Goal: Information Seeking & Learning: Learn about a topic

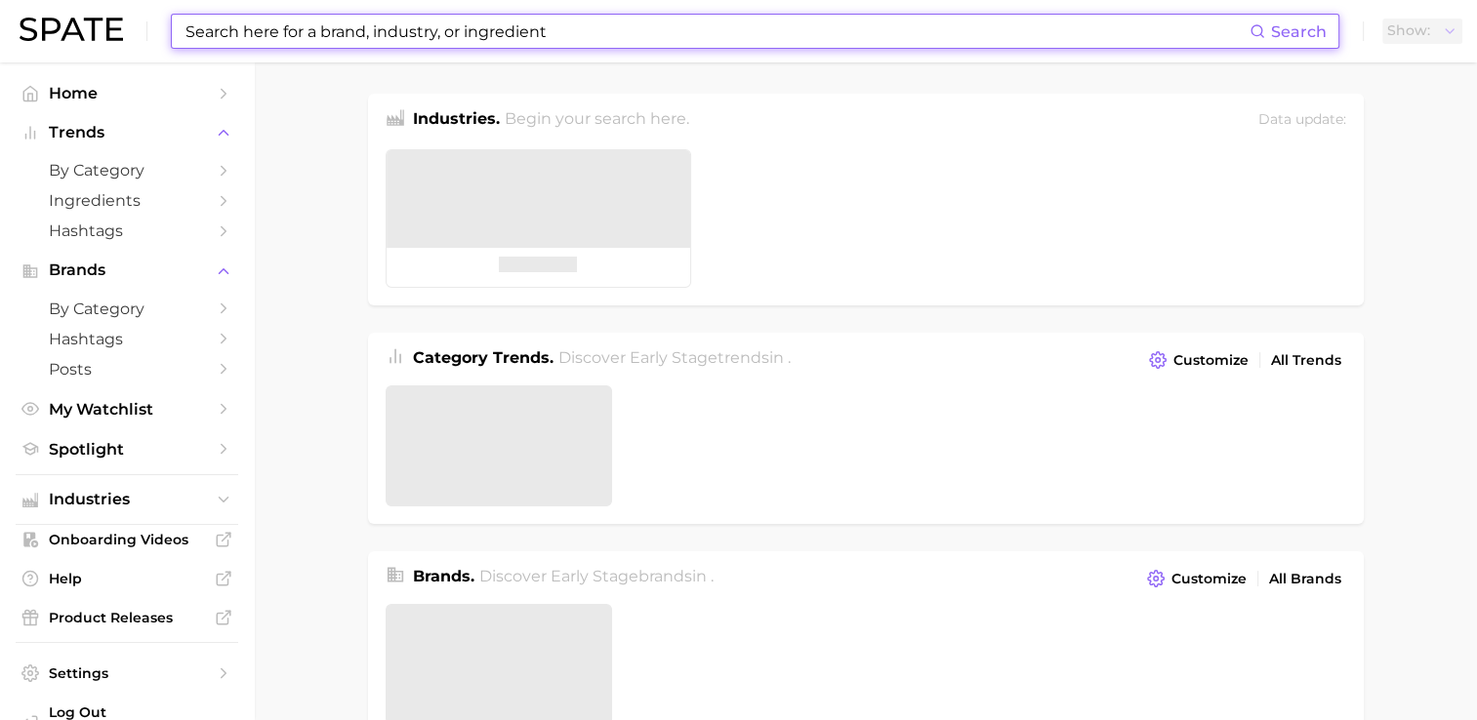
click at [501, 45] on input at bounding box center [716, 31] width 1066 height 33
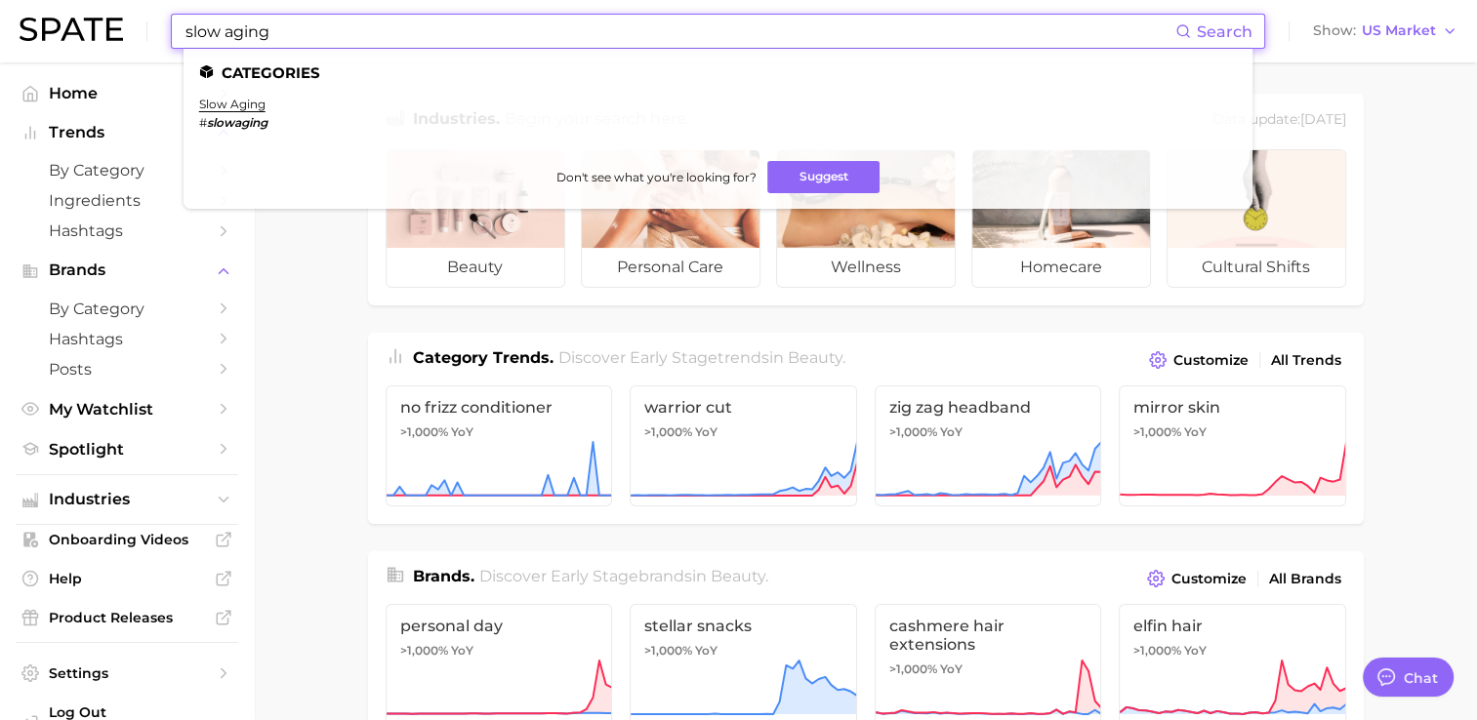
click at [502, 41] on input "slow aging" at bounding box center [679, 31] width 992 height 33
type input "slow aging"
click at [249, 108] on link "slow aging" at bounding box center [232, 104] width 66 height 15
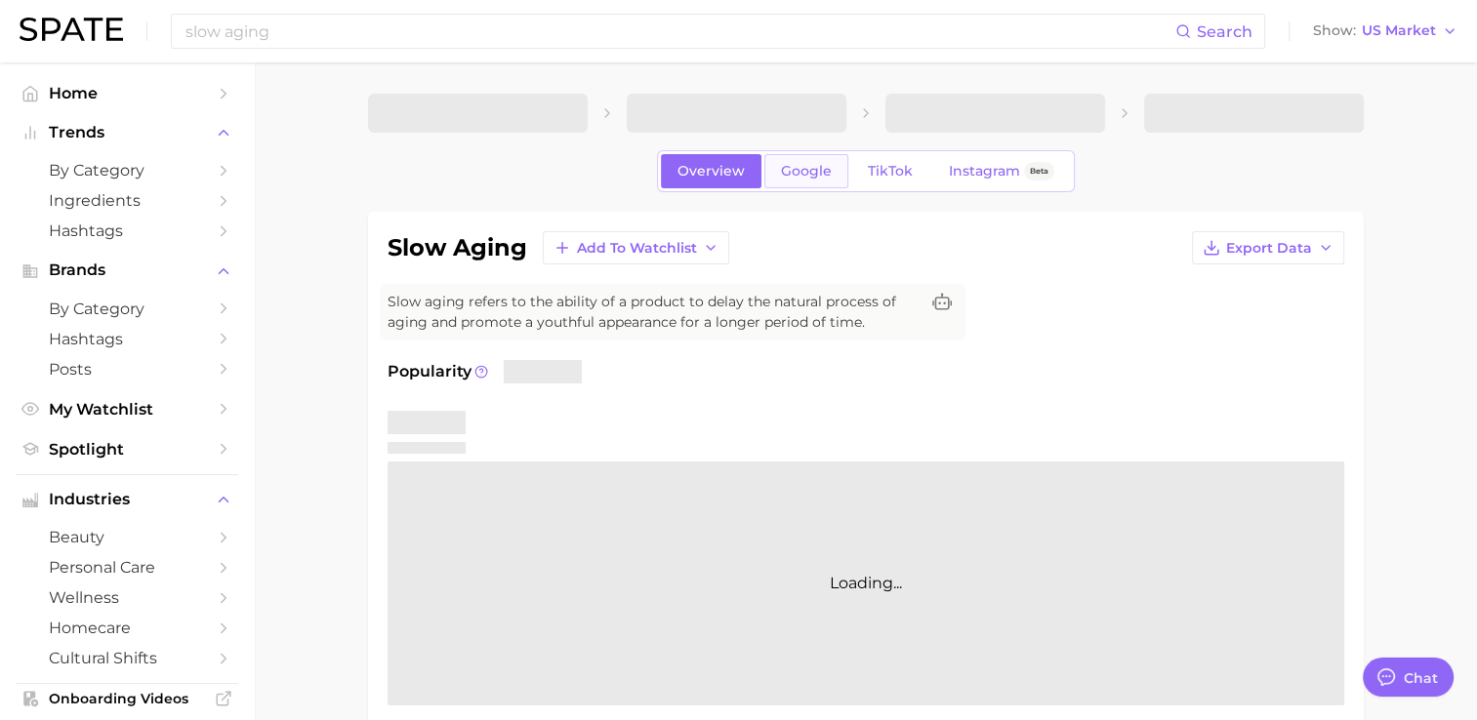
type textarea "x"
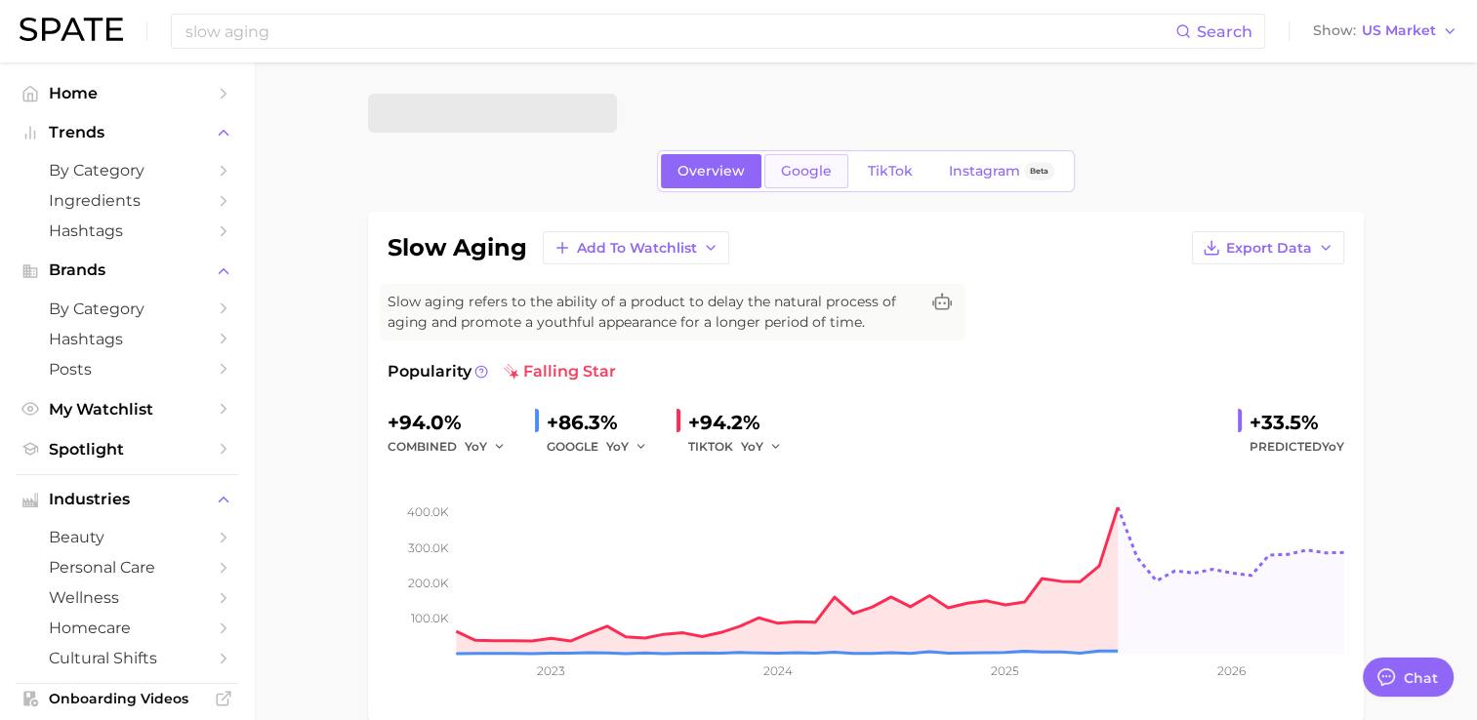
click at [819, 183] on link "Google" at bounding box center [806, 171] width 84 height 34
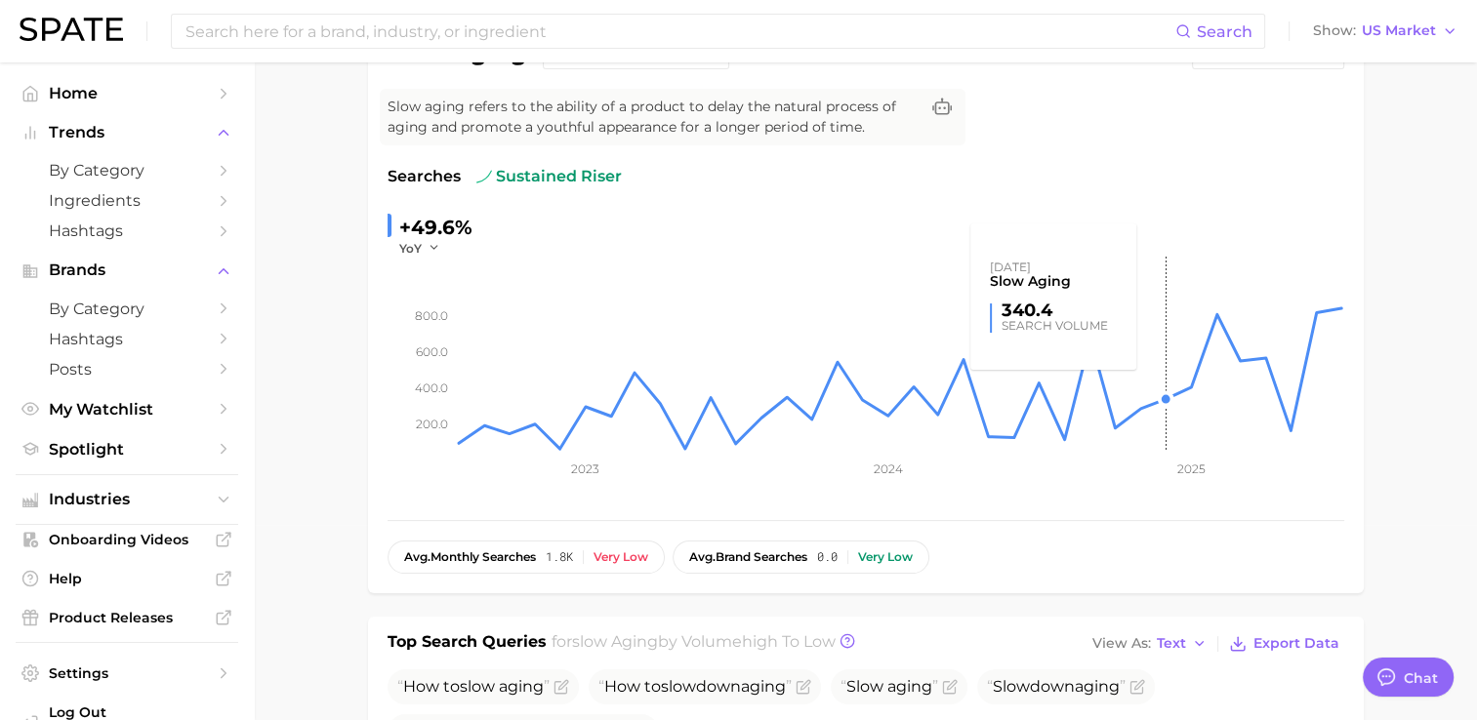
scroll to position [98, 0]
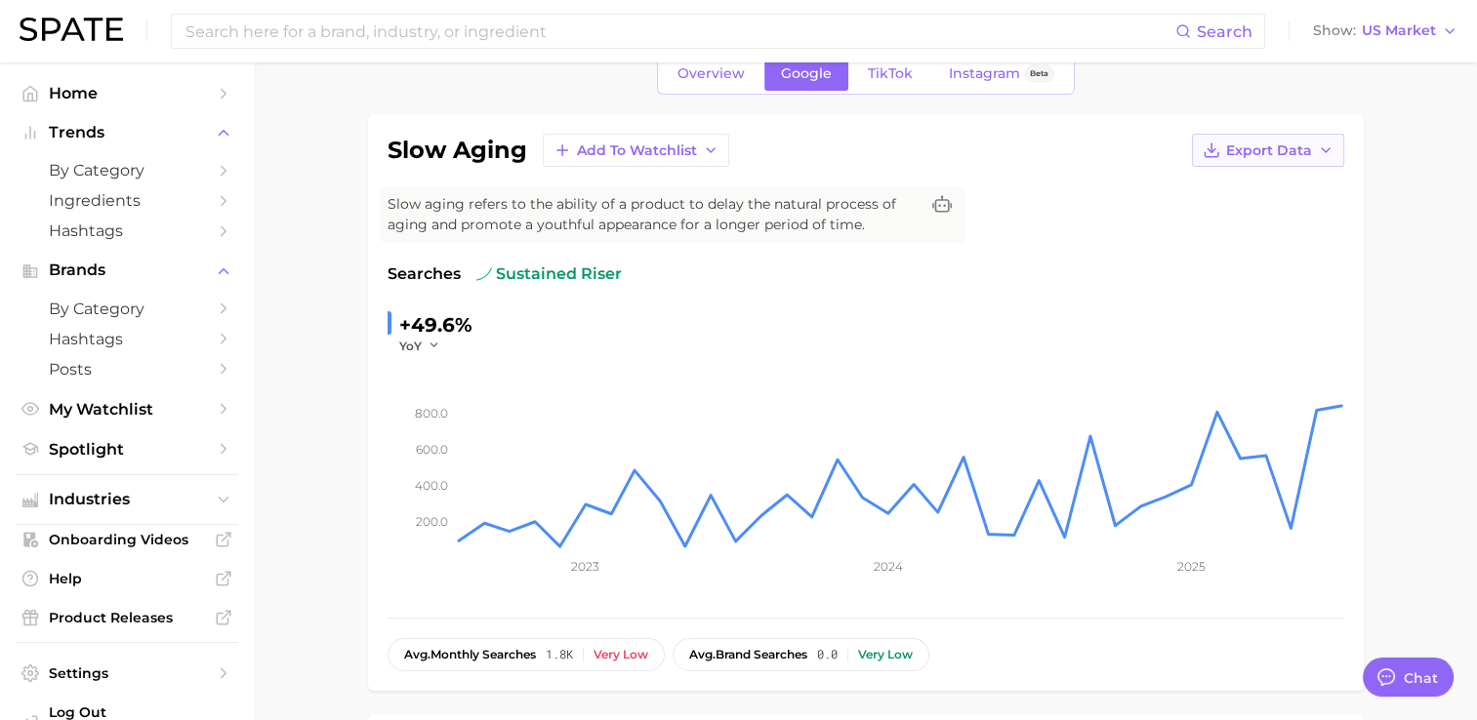
click at [1294, 162] on button "Export Data" at bounding box center [1268, 150] width 152 height 33
click at [419, 357] on icon "200.0 400.0 600.0 800.0 2023 2024 2025" at bounding box center [865, 476] width 957 height 244
click at [419, 349] on span "YoY" at bounding box center [410, 346] width 22 height 17
click at [1239, 143] on span "Export Data" at bounding box center [1269, 151] width 86 height 17
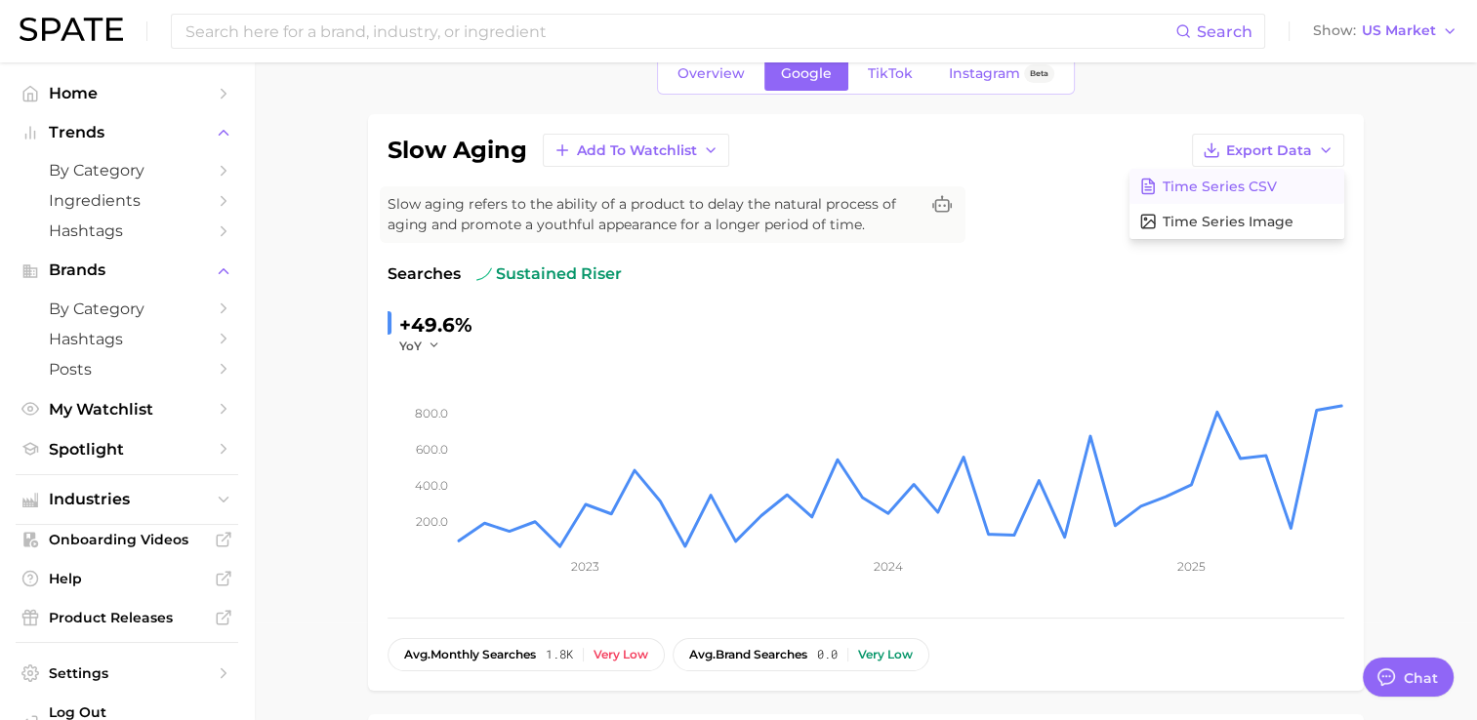
click at [1269, 192] on span "Time Series CSV" at bounding box center [1219, 187] width 114 height 17
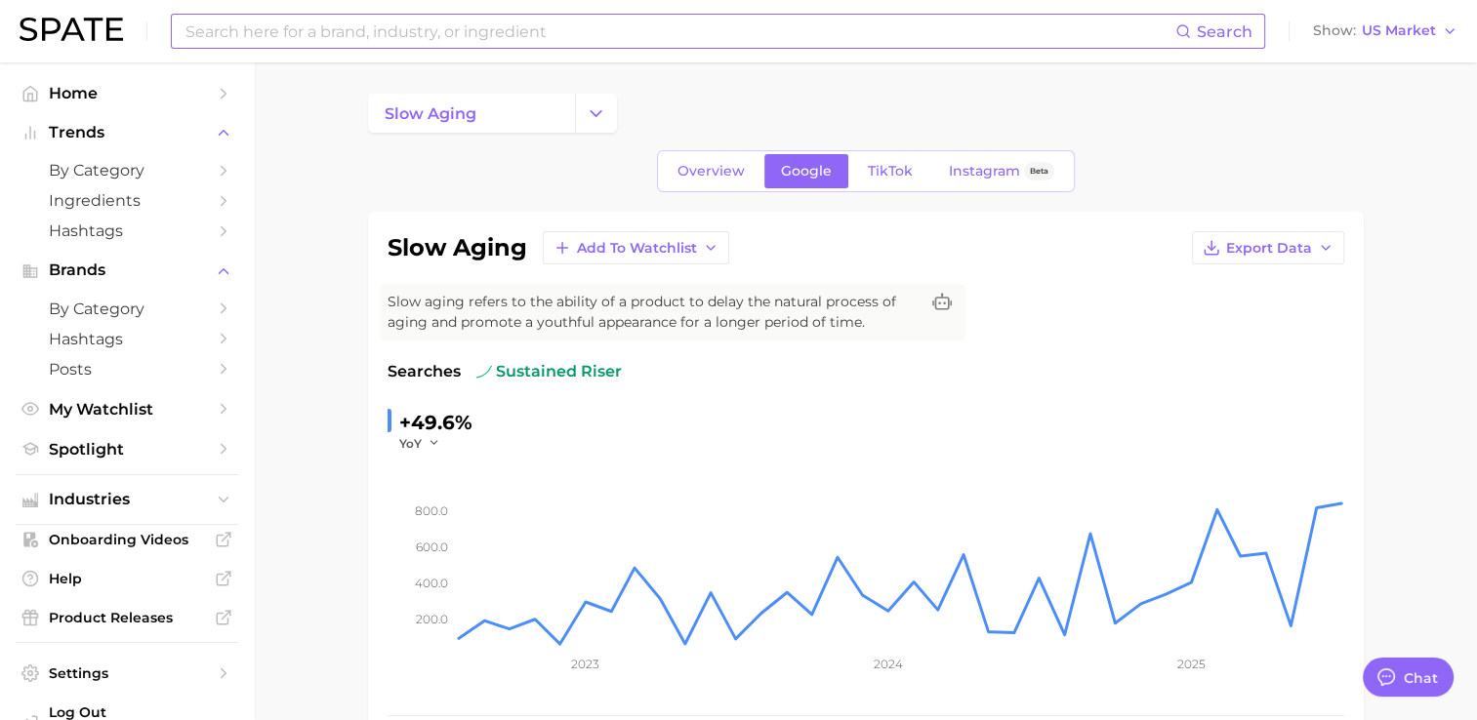
click at [428, 40] on input at bounding box center [679, 31] width 992 height 33
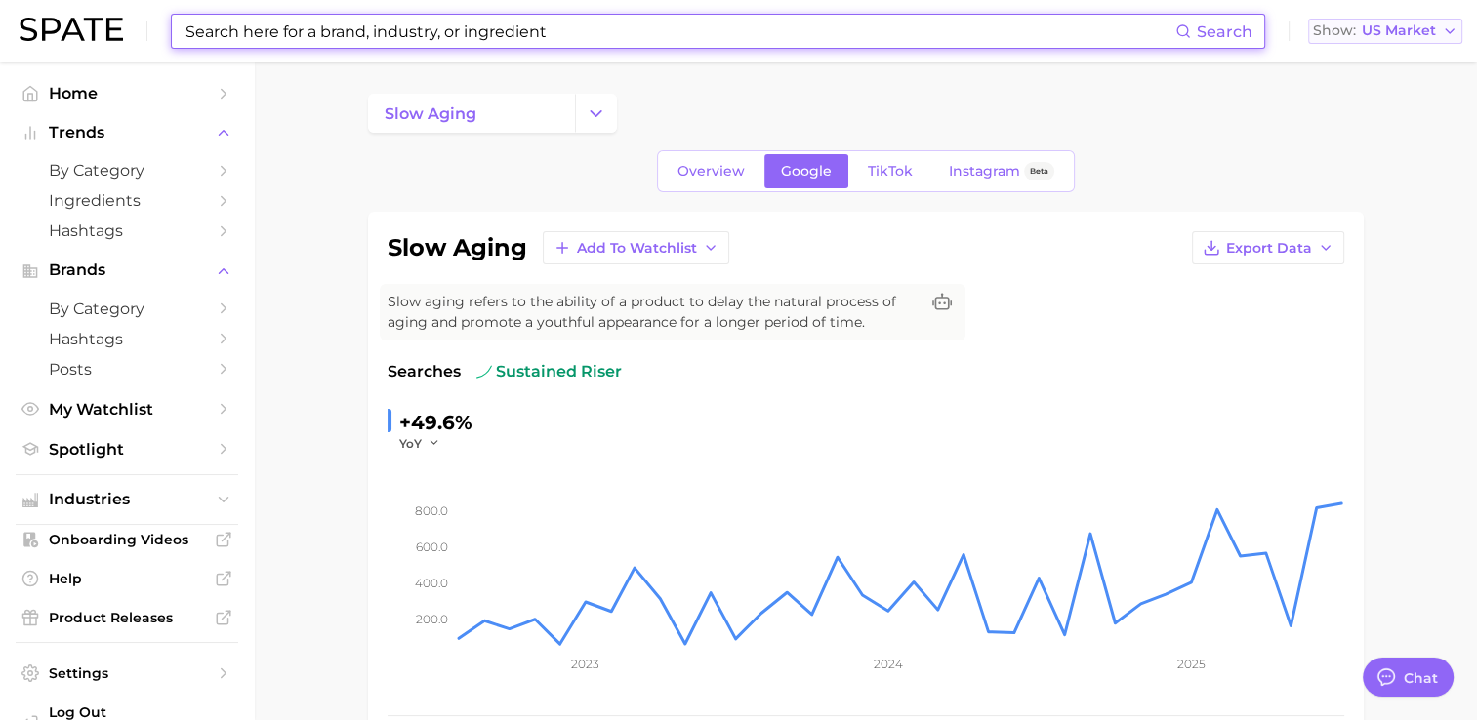
click at [1390, 27] on span "US Market" at bounding box center [1399, 30] width 74 height 11
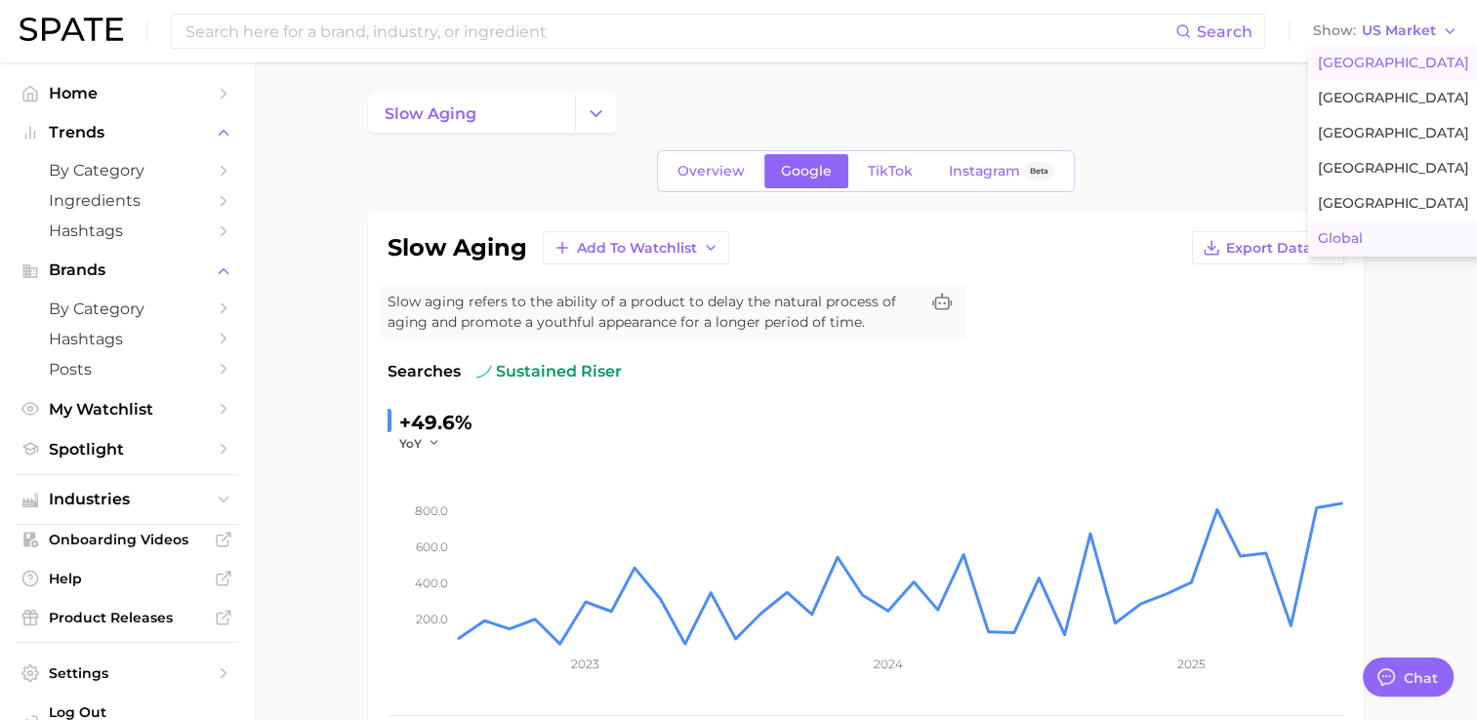
click at [1351, 244] on span "Global" at bounding box center [1340, 238] width 45 height 17
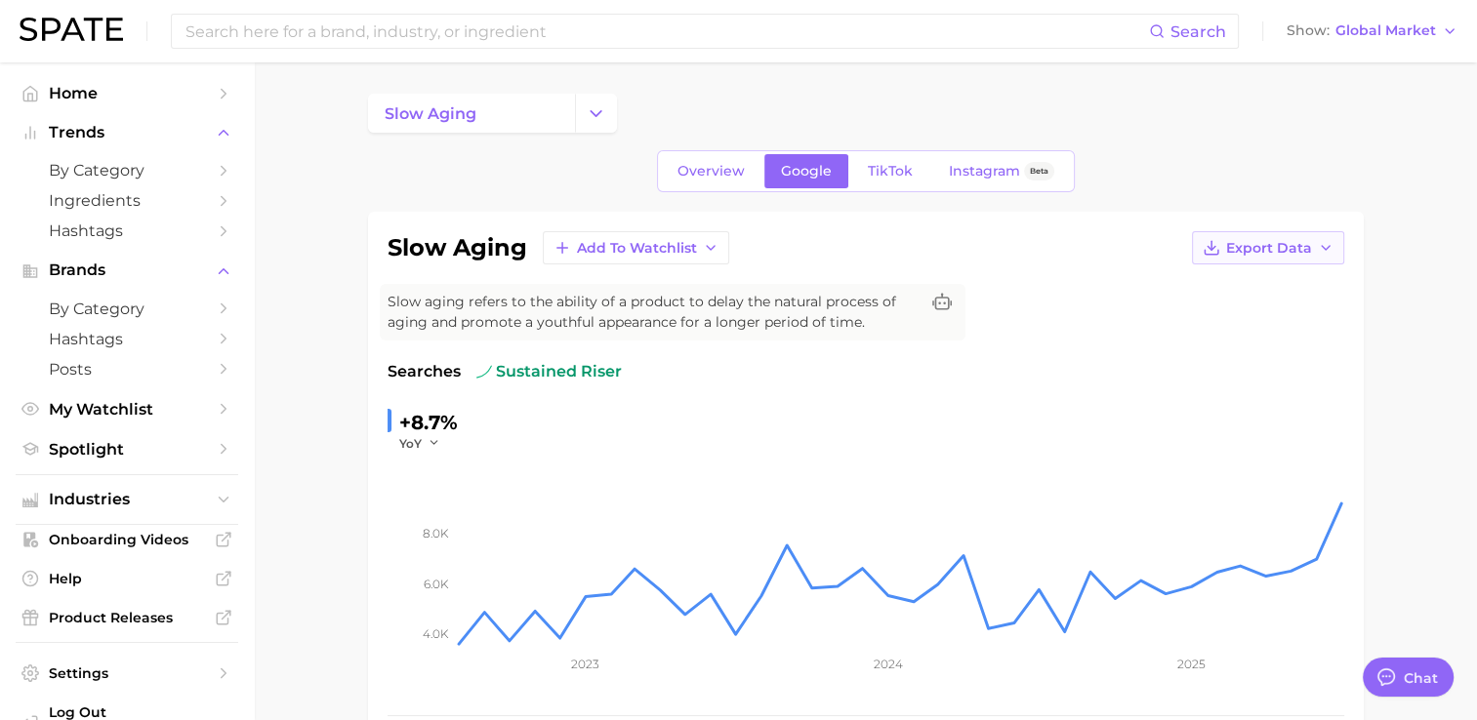
click at [1242, 234] on button "Export Data" at bounding box center [1268, 247] width 152 height 33
click at [1274, 291] on button "Time Series CSV" at bounding box center [1236, 283] width 215 height 35
click at [402, 26] on input at bounding box center [665, 31] width 965 height 33
click at [371, 47] on input at bounding box center [665, 31] width 965 height 33
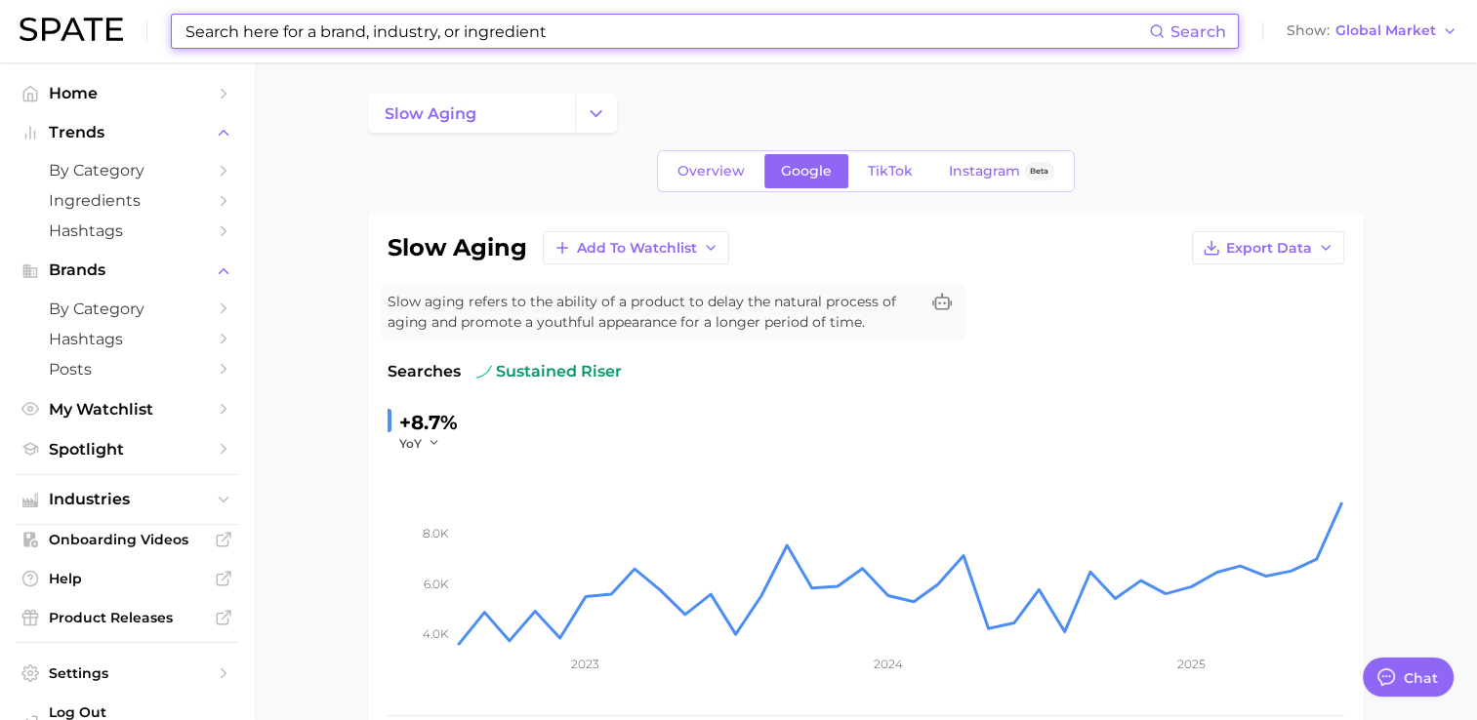
click at [373, 46] on input at bounding box center [665, 31] width 965 height 33
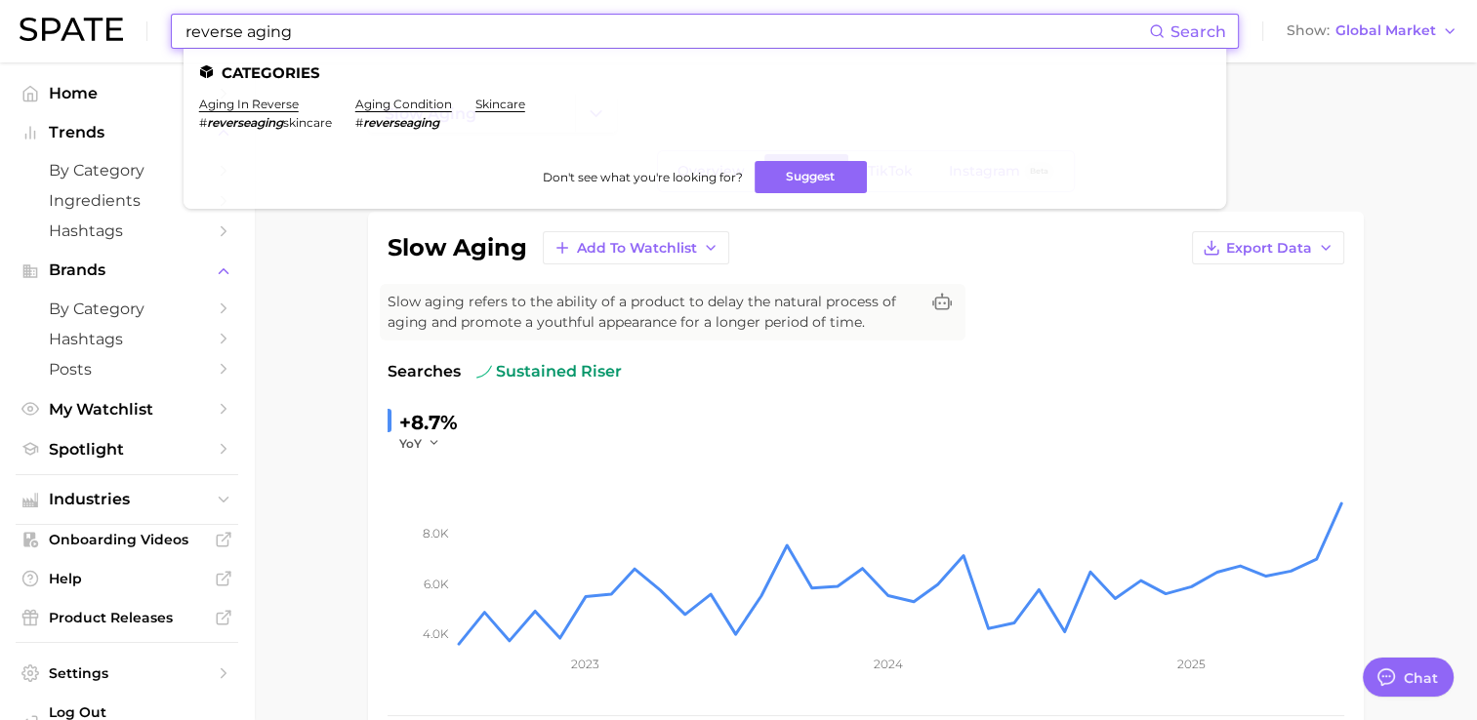
type input "reverse aging"
click at [367, 25] on input "reverse aging" at bounding box center [665, 31] width 965 height 33
click at [402, 108] on link "aging condition" at bounding box center [403, 104] width 97 height 15
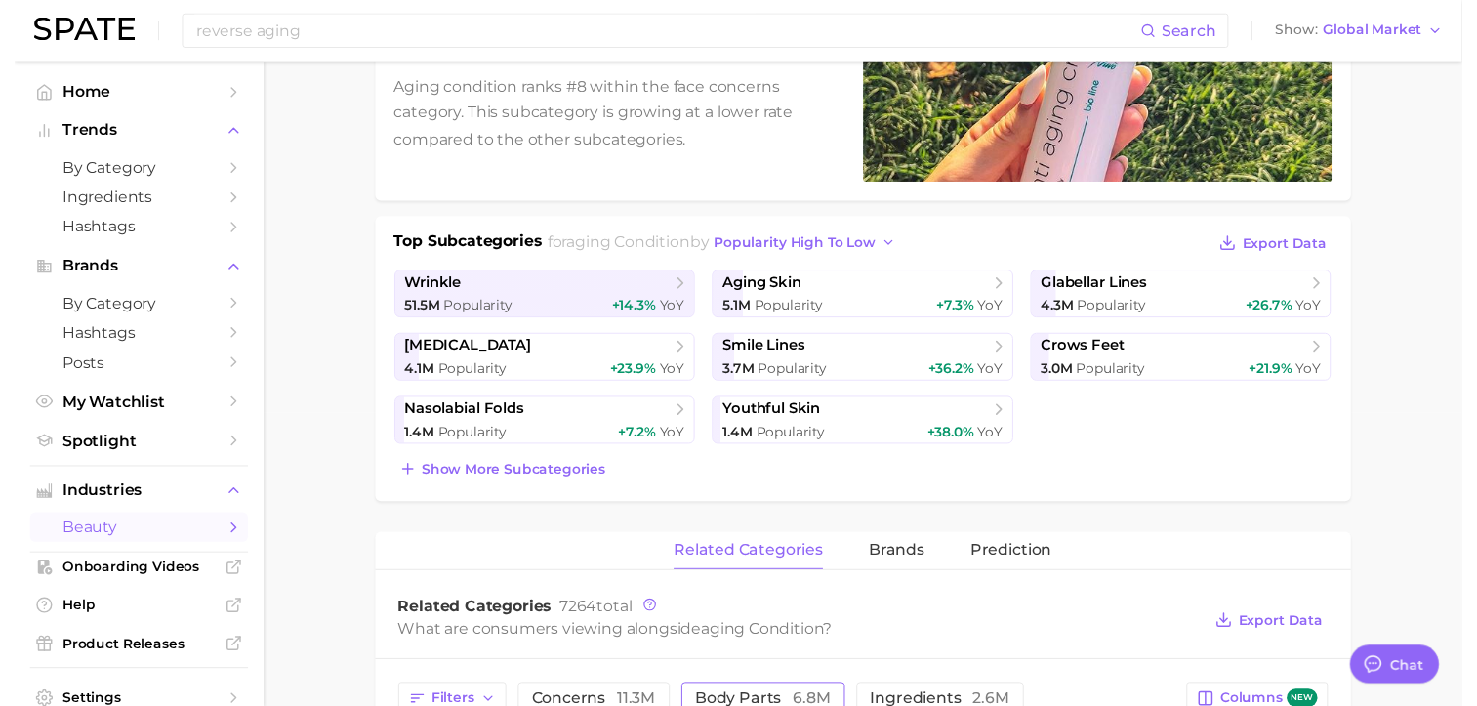
scroll to position [7, 0]
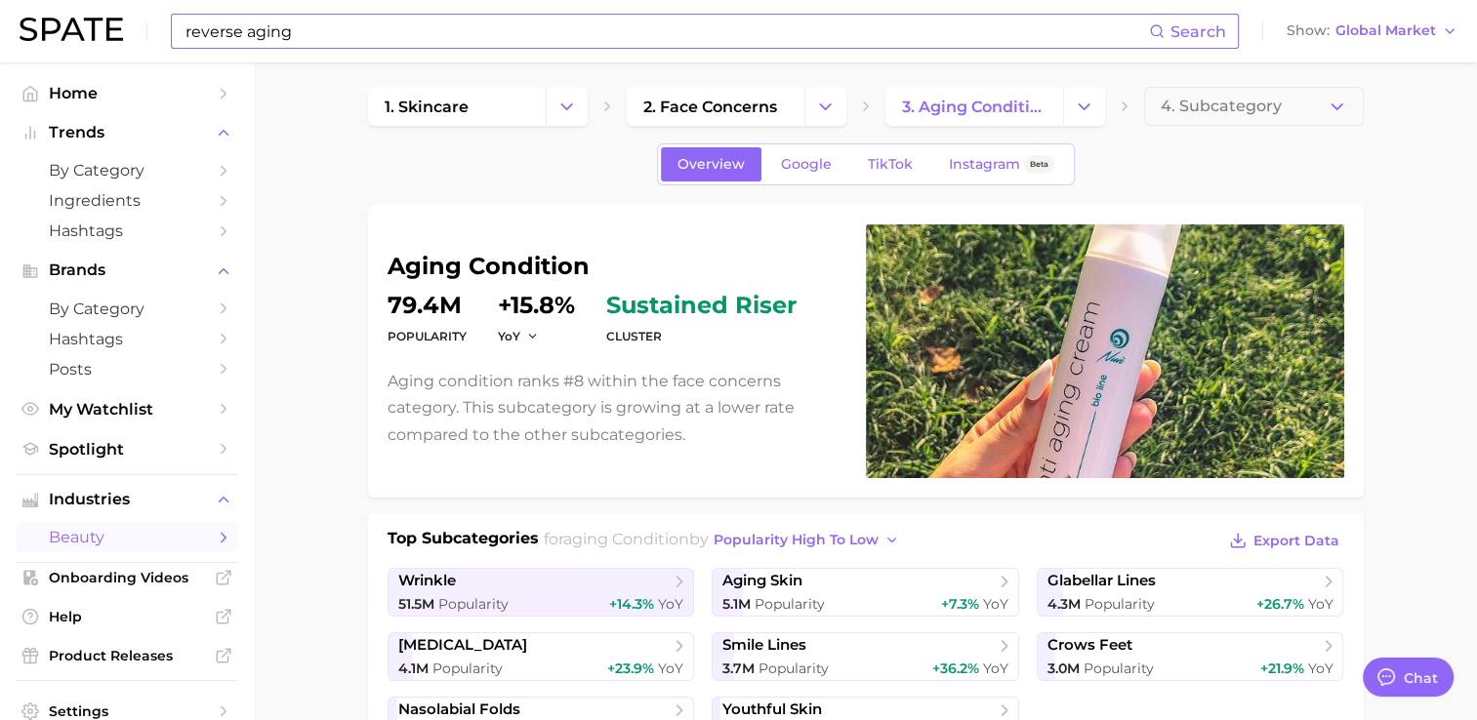
click at [484, 30] on input "reverse aging" at bounding box center [665, 31] width 965 height 33
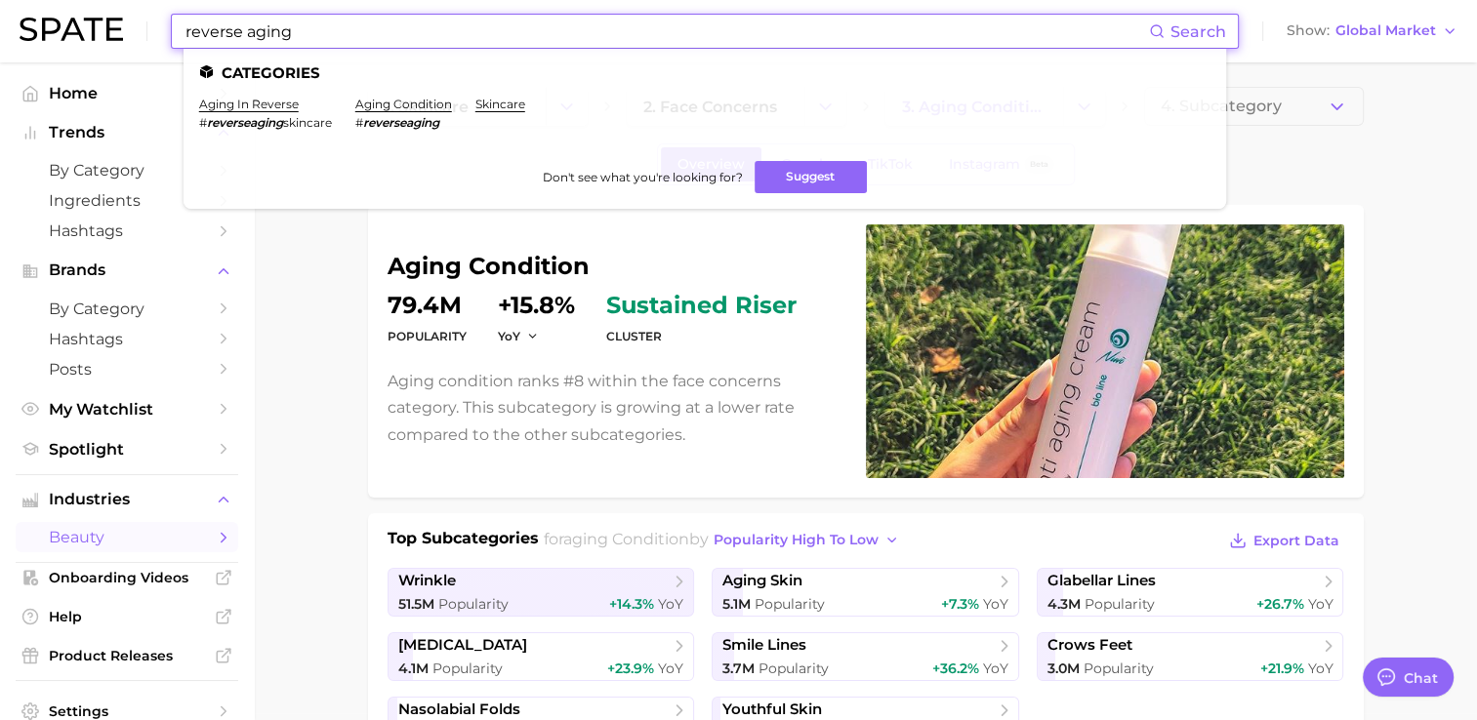
drag, startPoint x: 397, startPoint y: 35, endPoint x: -172, endPoint y: 45, distance: 569.1
click at [0, 45] on html "reverse aging Search Categories aging in reverse # reverseaging skincare aging …" at bounding box center [738, 353] width 1477 height 720
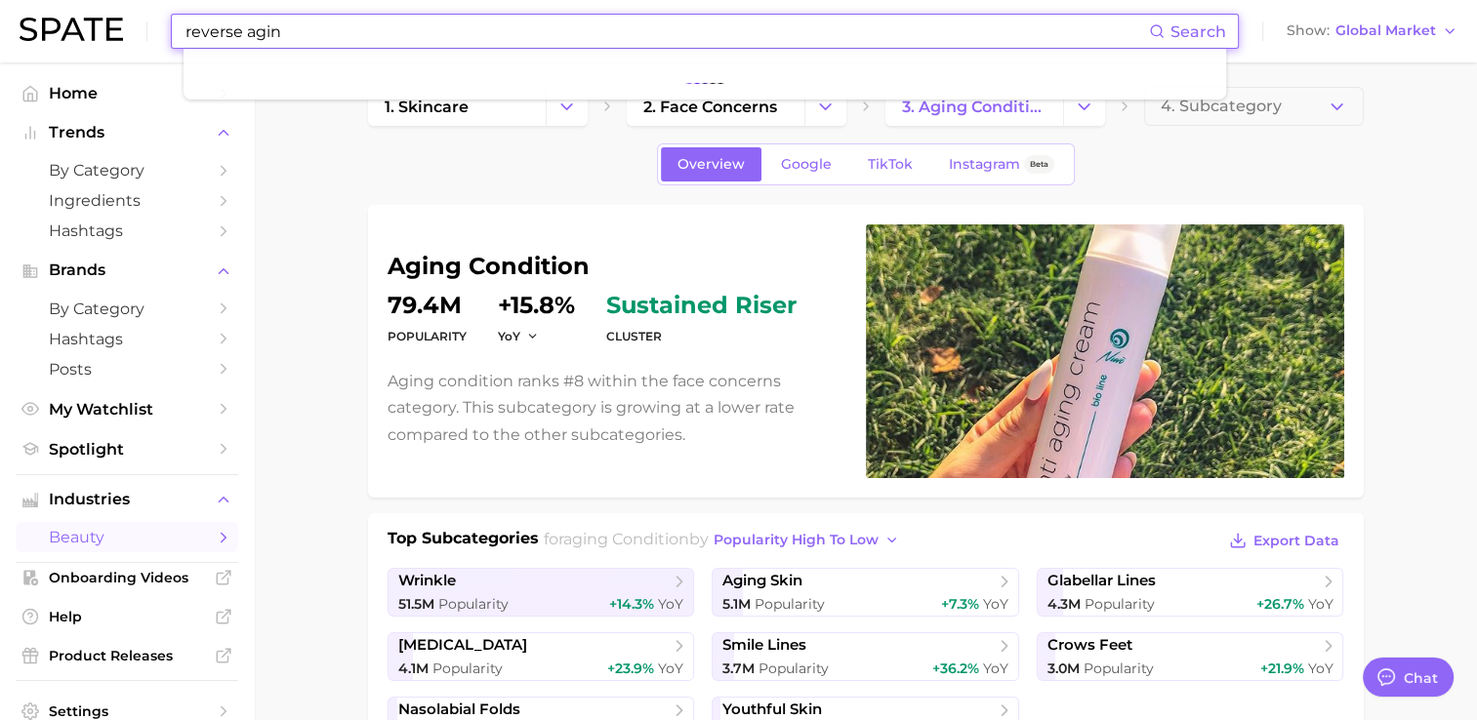
type input "reverse aging"
click at [1302, 111] on button "4. Subcategory" at bounding box center [1254, 106] width 220 height 39
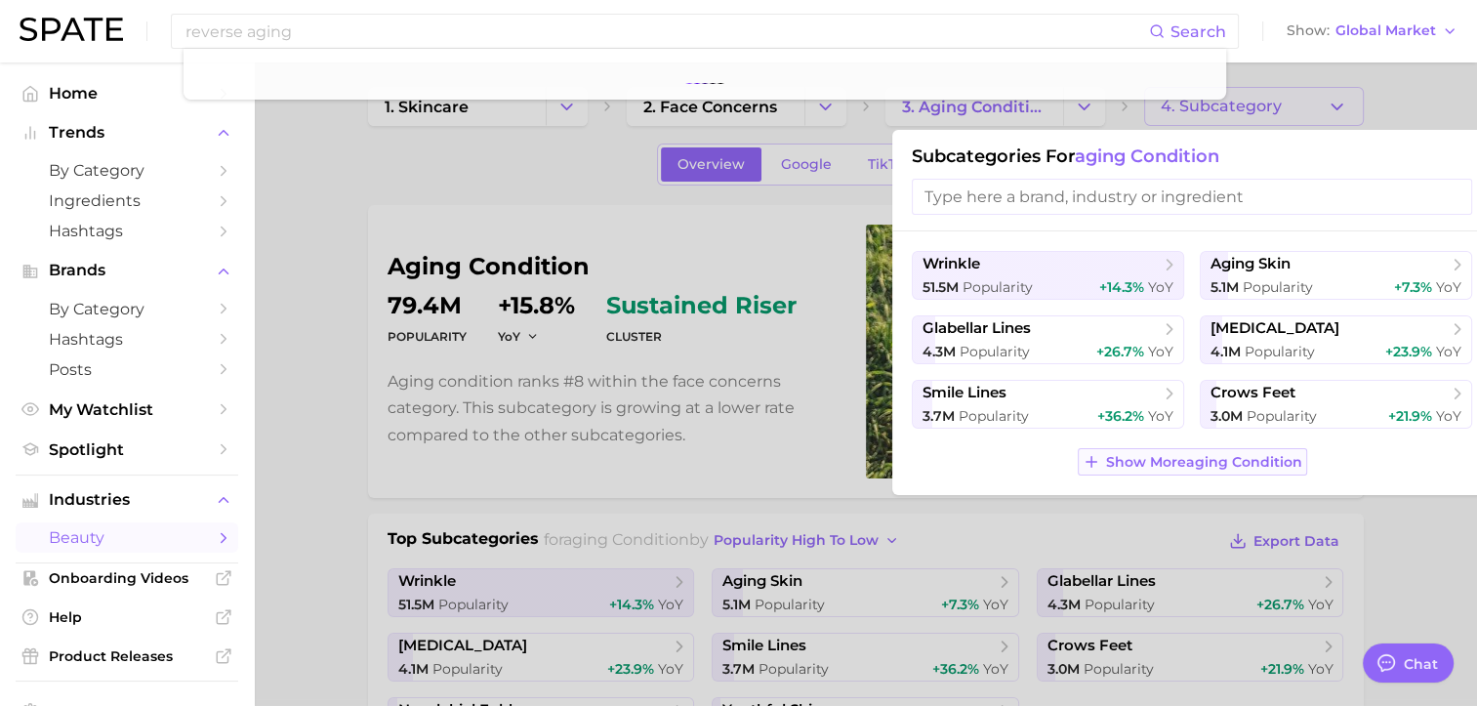
click at [1241, 464] on span "Show More aging condition" at bounding box center [1204, 462] width 196 height 17
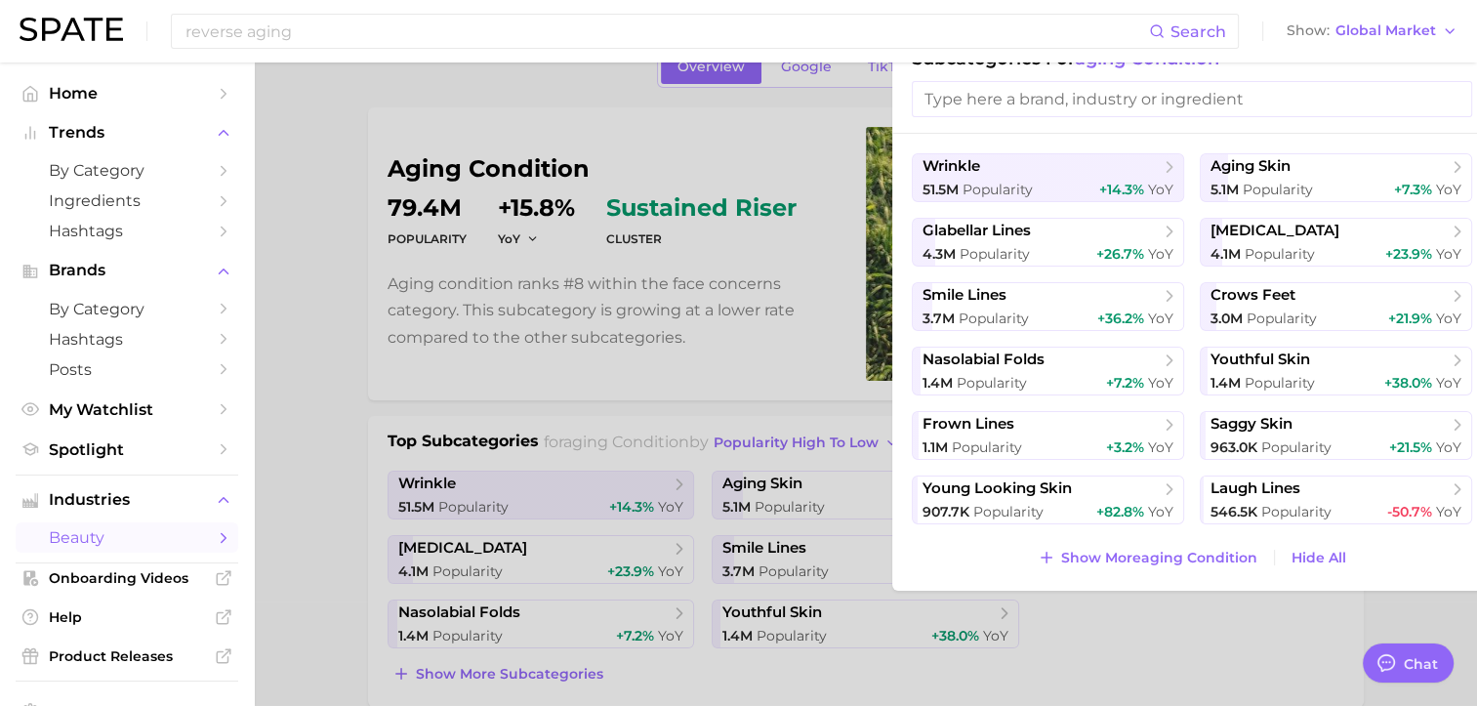
click at [609, 309] on div at bounding box center [738, 353] width 1477 height 706
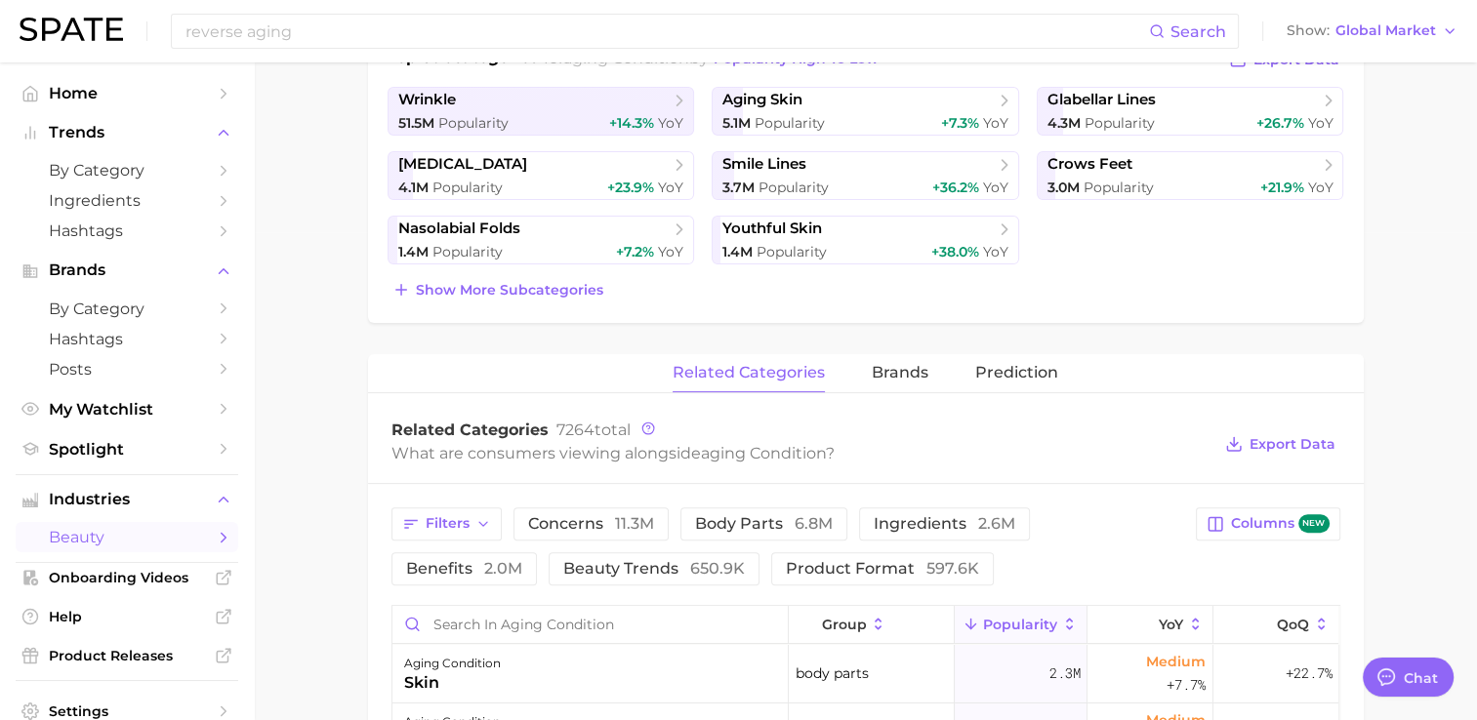
scroll to position [0, 0]
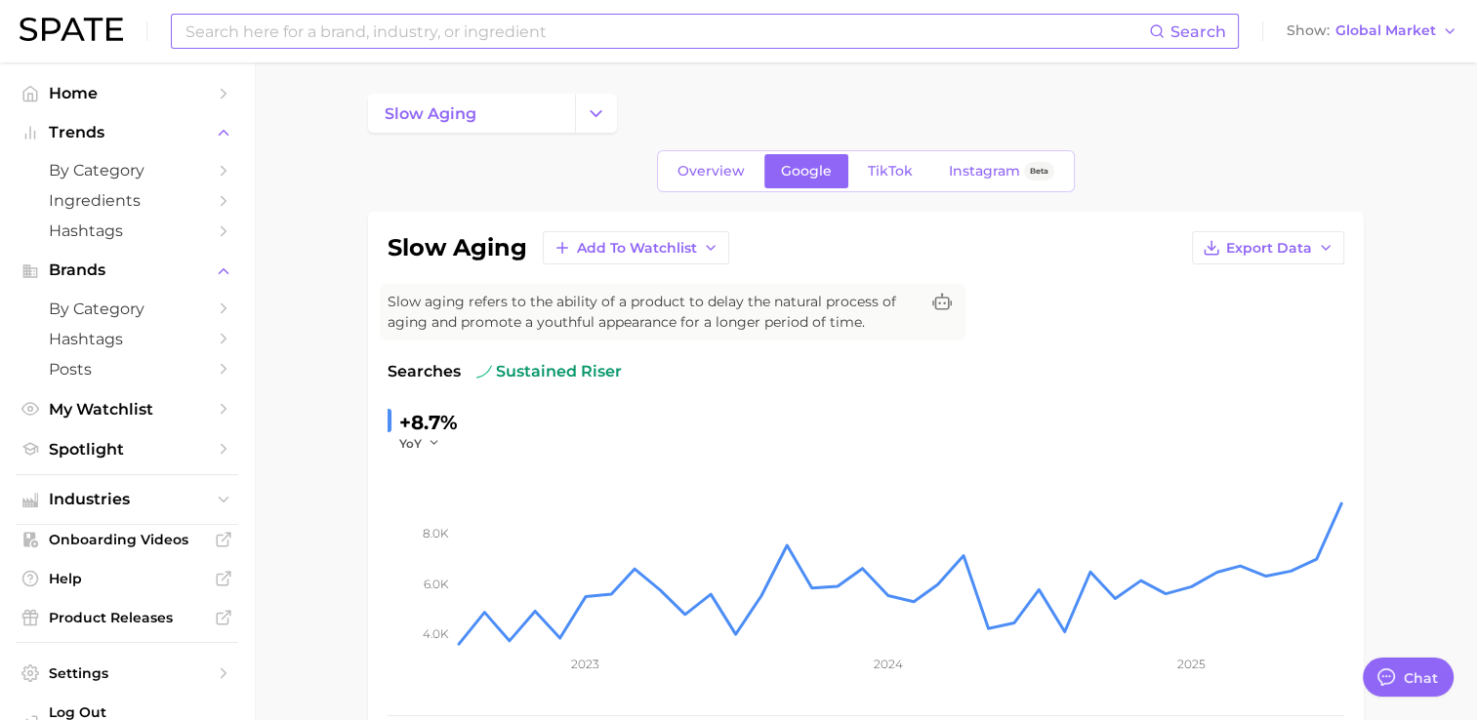
click at [414, 26] on input at bounding box center [665, 31] width 965 height 33
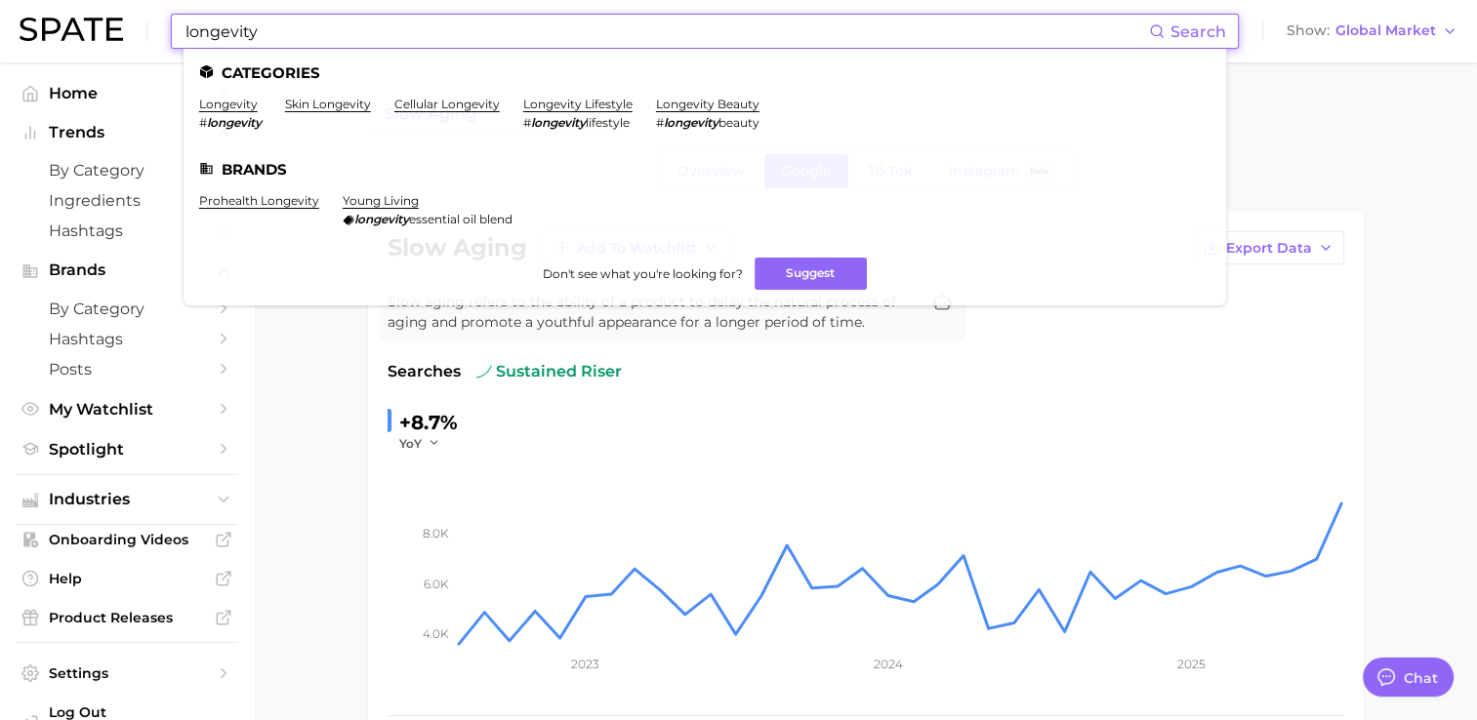
type input "longevity"
click at [356, 114] on li "skin longevity" at bounding box center [328, 113] width 86 height 33
click at [355, 107] on link "skin longevity" at bounding box center [328, 104] width 86 height 15
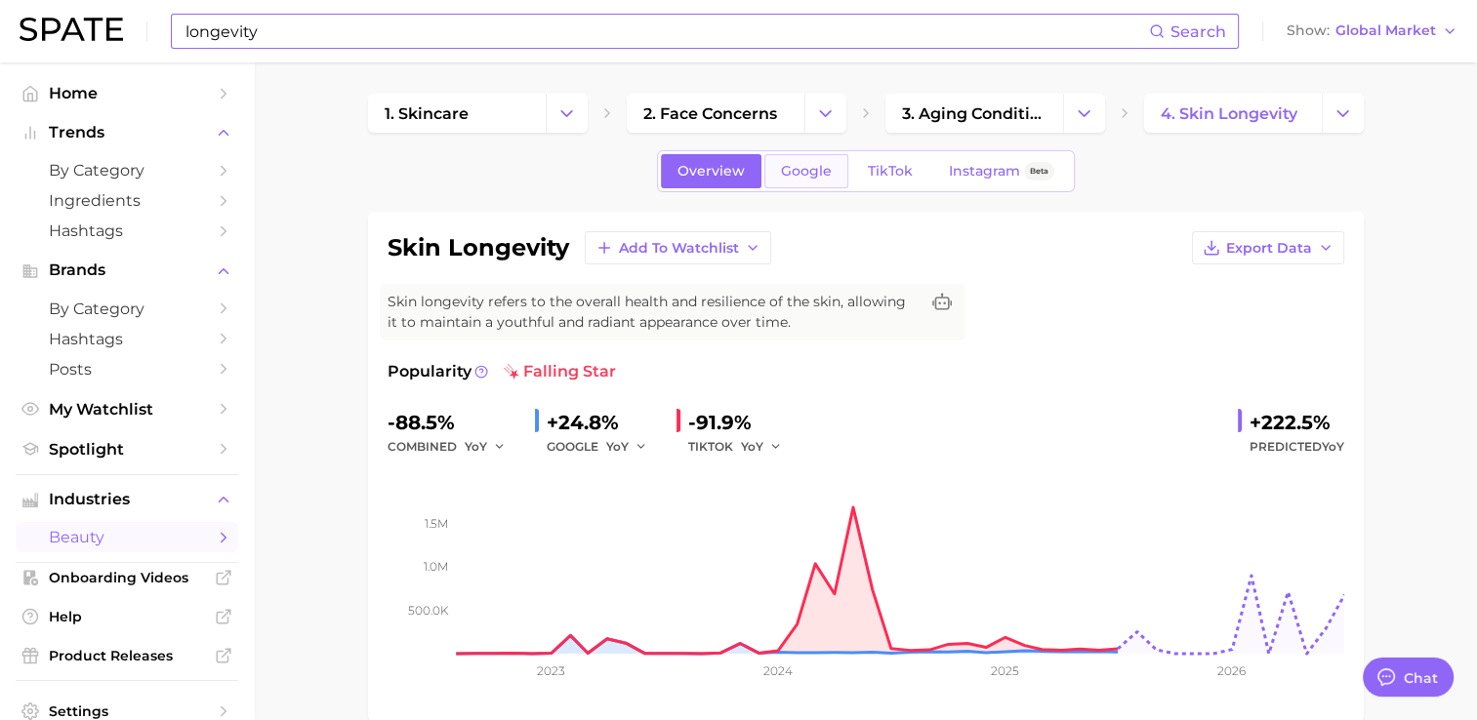
click at [813, 182] on link "Google" at bounding box center [806, 171] width 84 height 34
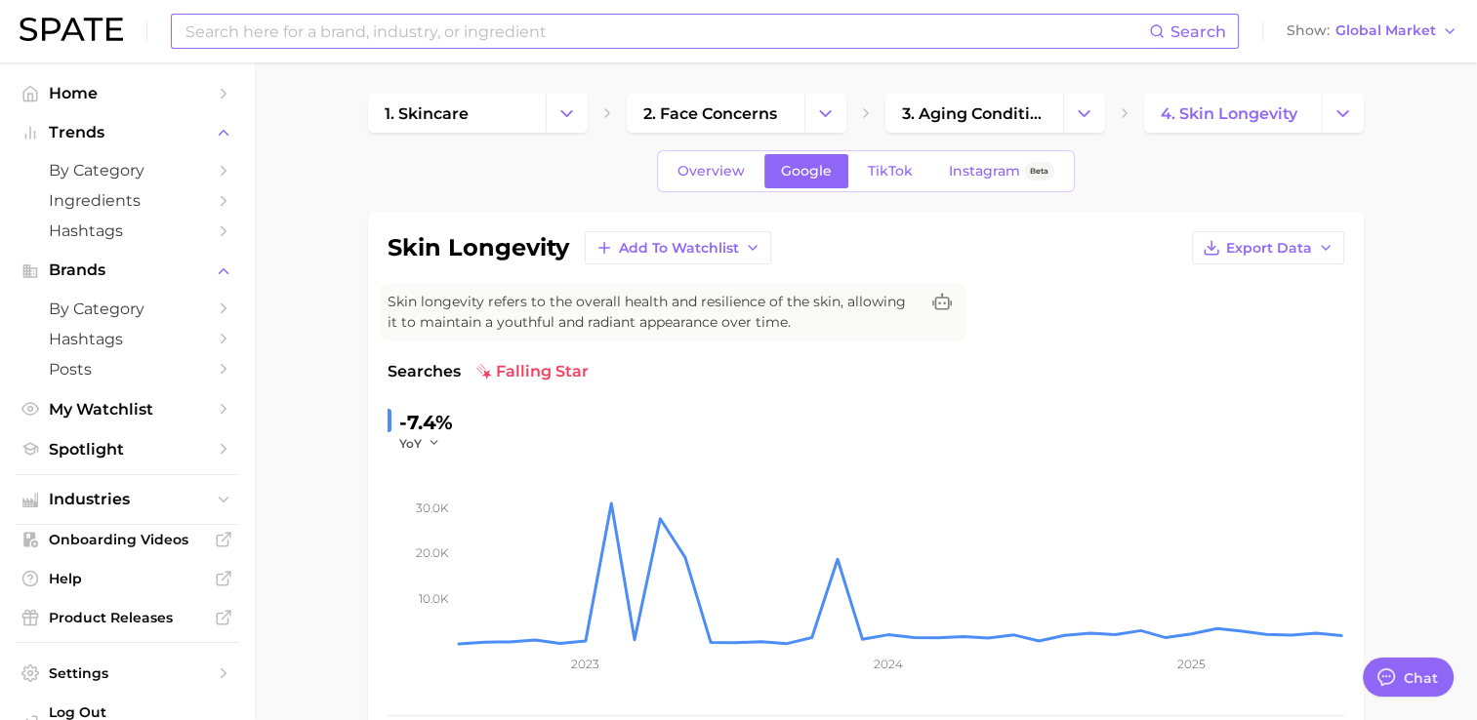
click at [1315, 124] on link "4. skin longevity" at bounding box center [1233, 113] width 178 height 39
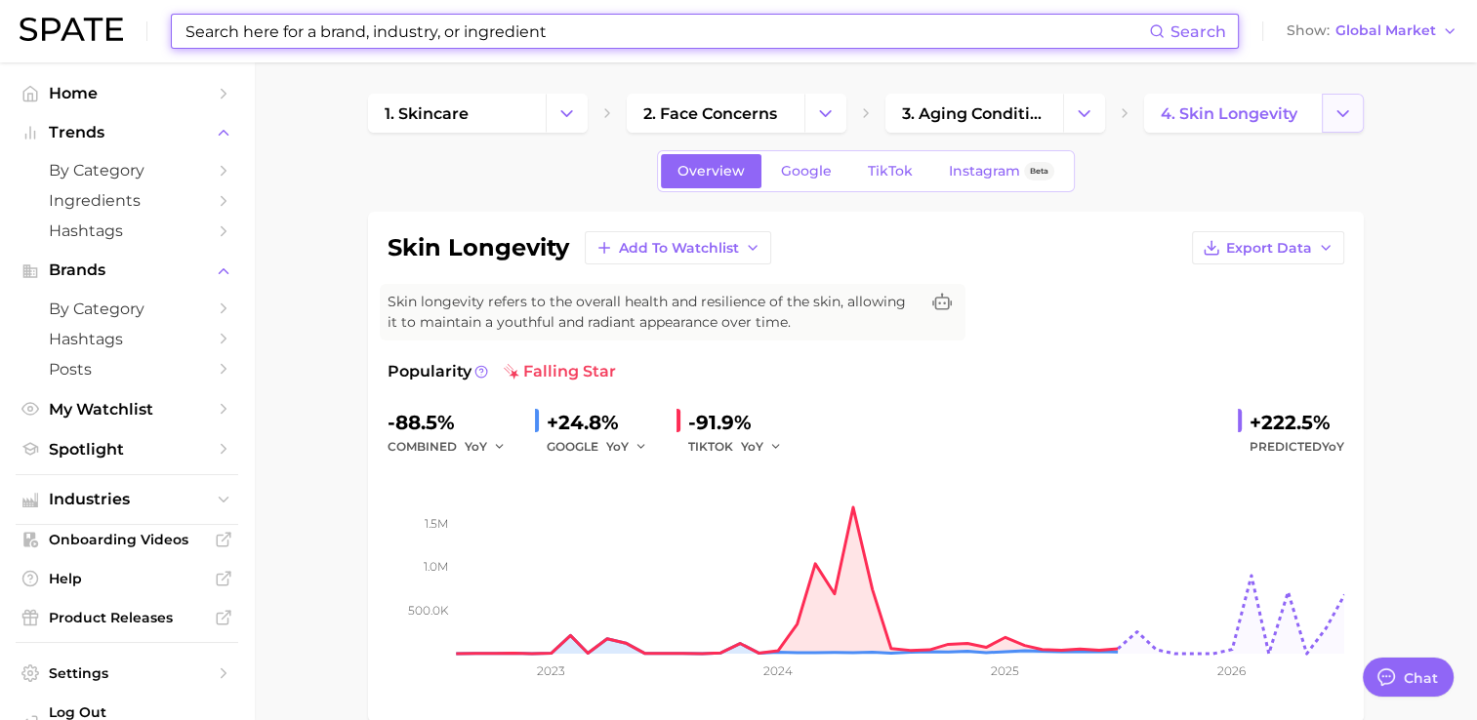
click at [1336, 124] on button "Change Category" at bounding box center [1343, 113] width 42 height 39
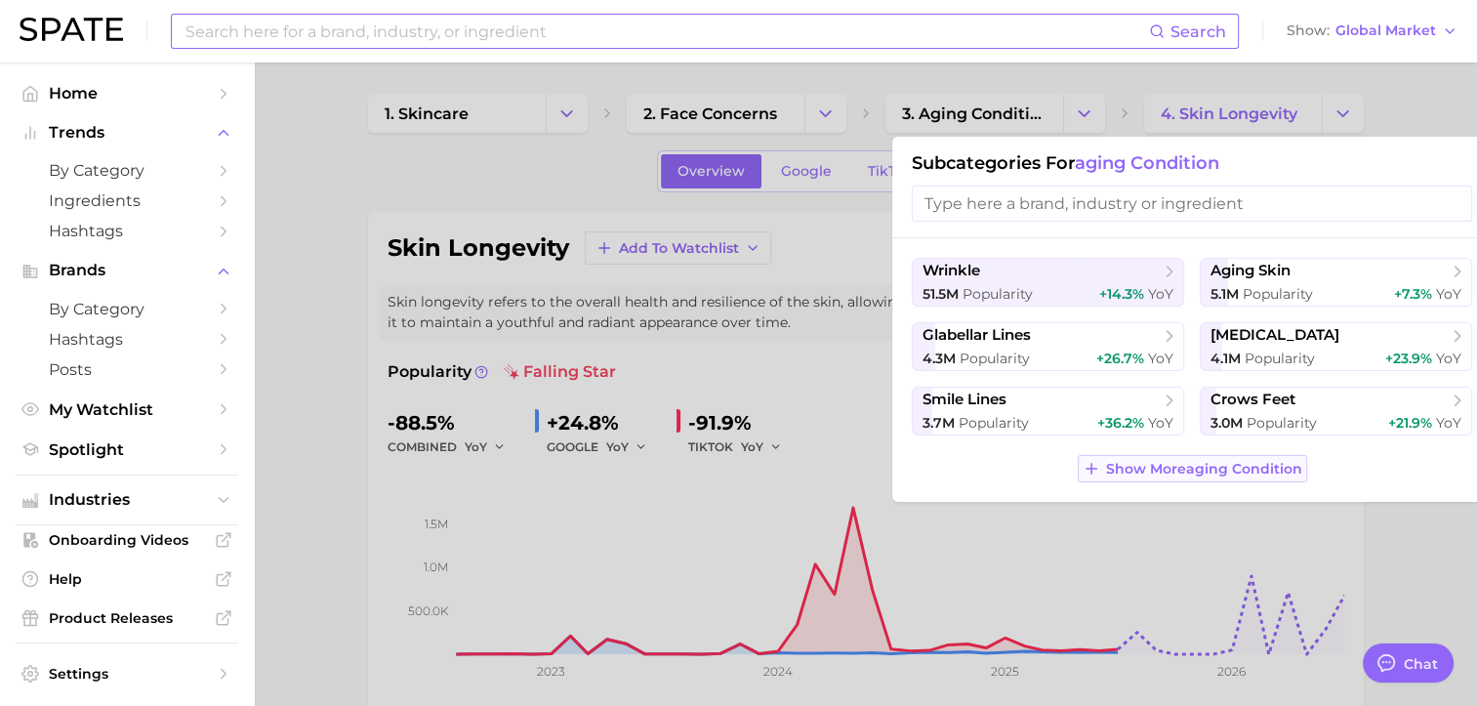
click at [1248, 470] on span "Show More aging condition" at bounding box center [1204, 469] width 196 height 17
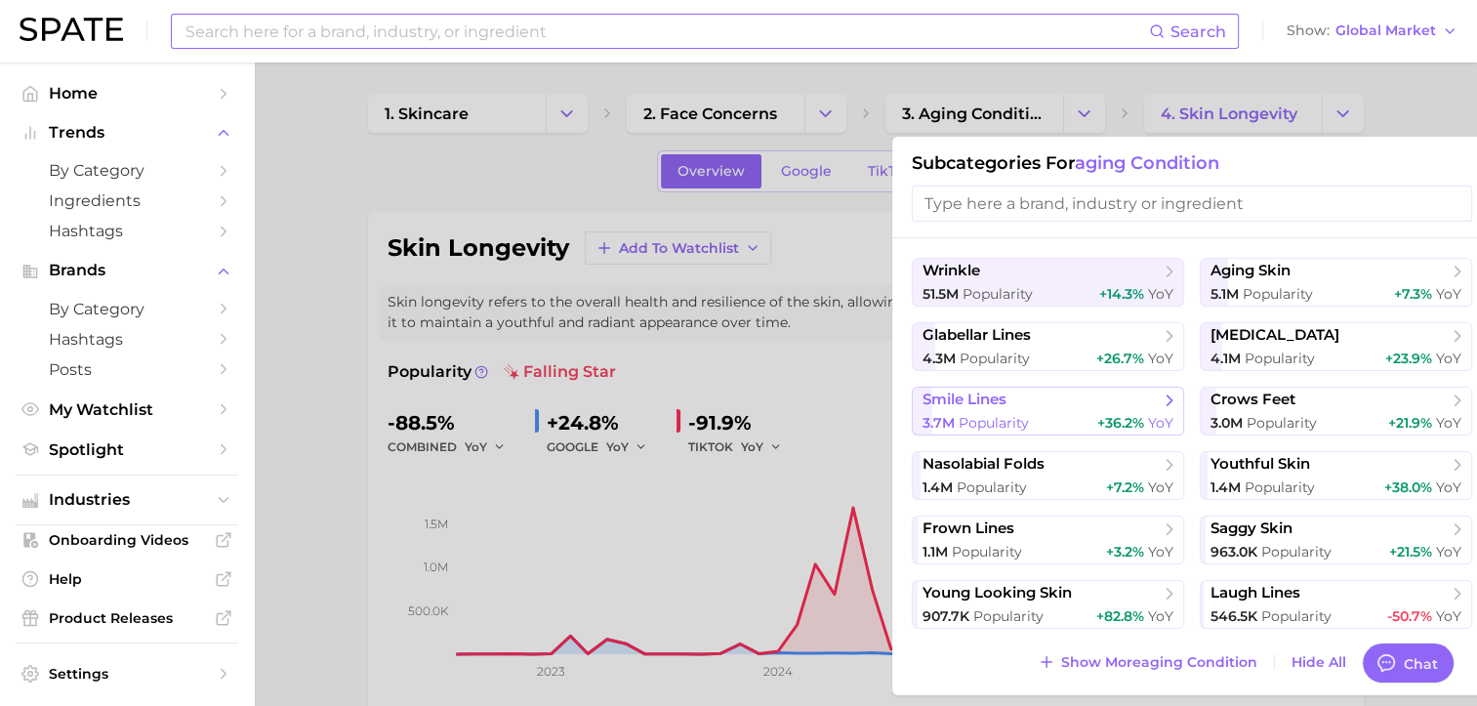
scroll to position [390, 0]
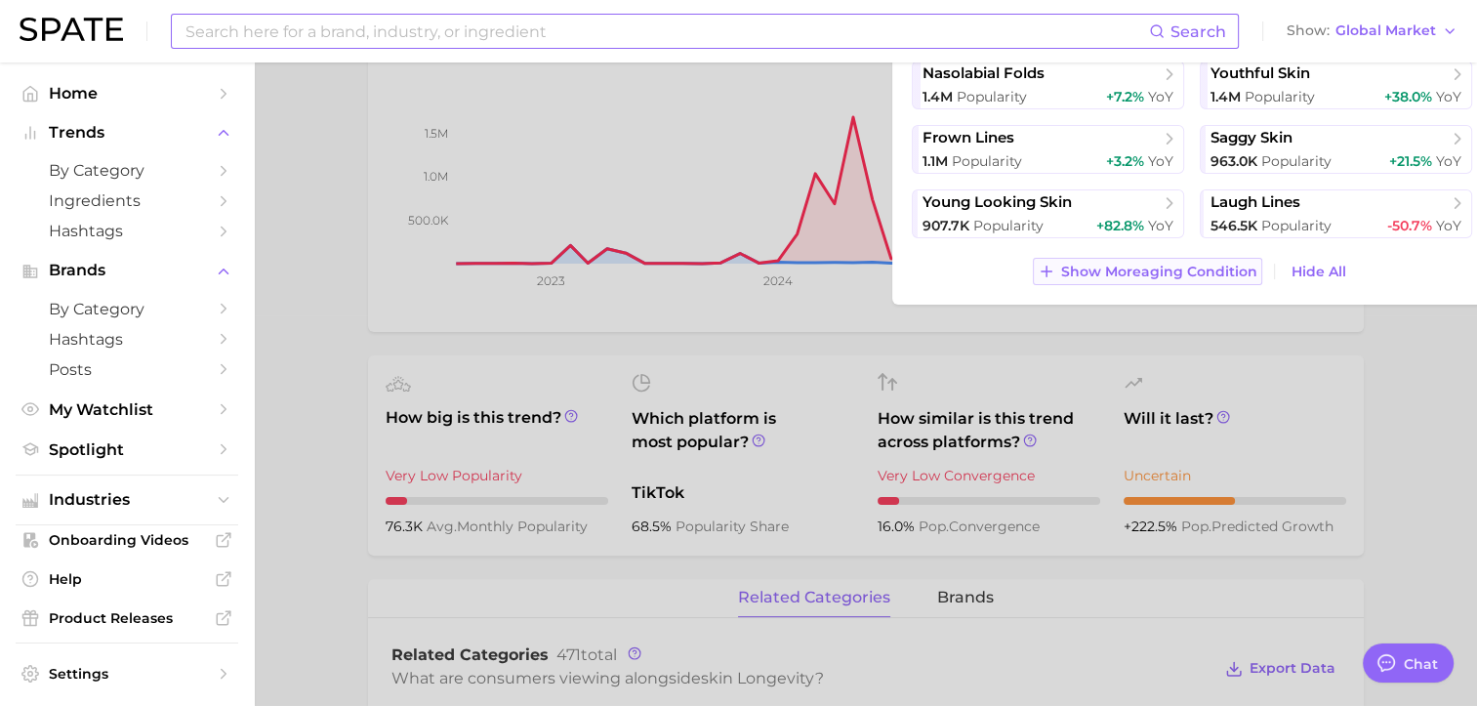
click at [1216, 265] on span "Show More aging condition" at bounding box center [1159, 272] width 196 height 17
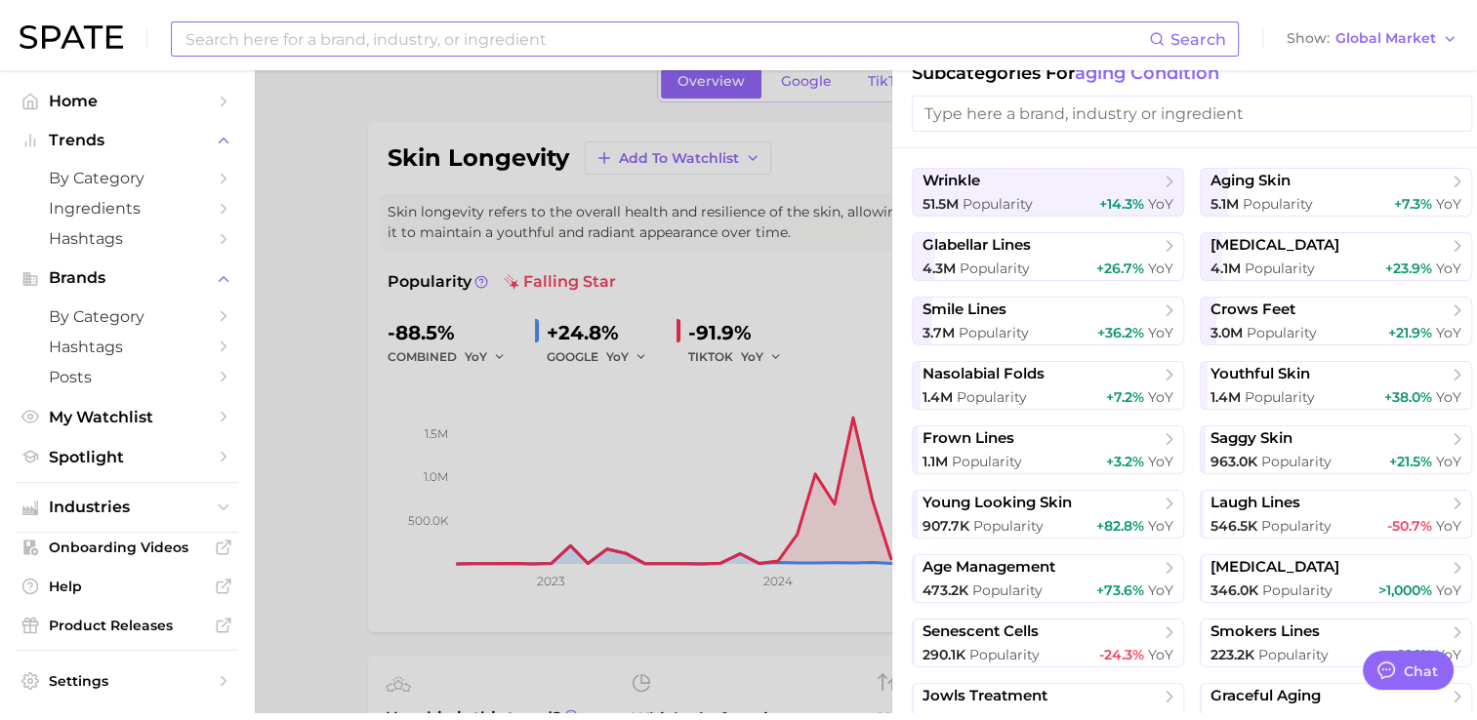
scroll to position [0, 0]
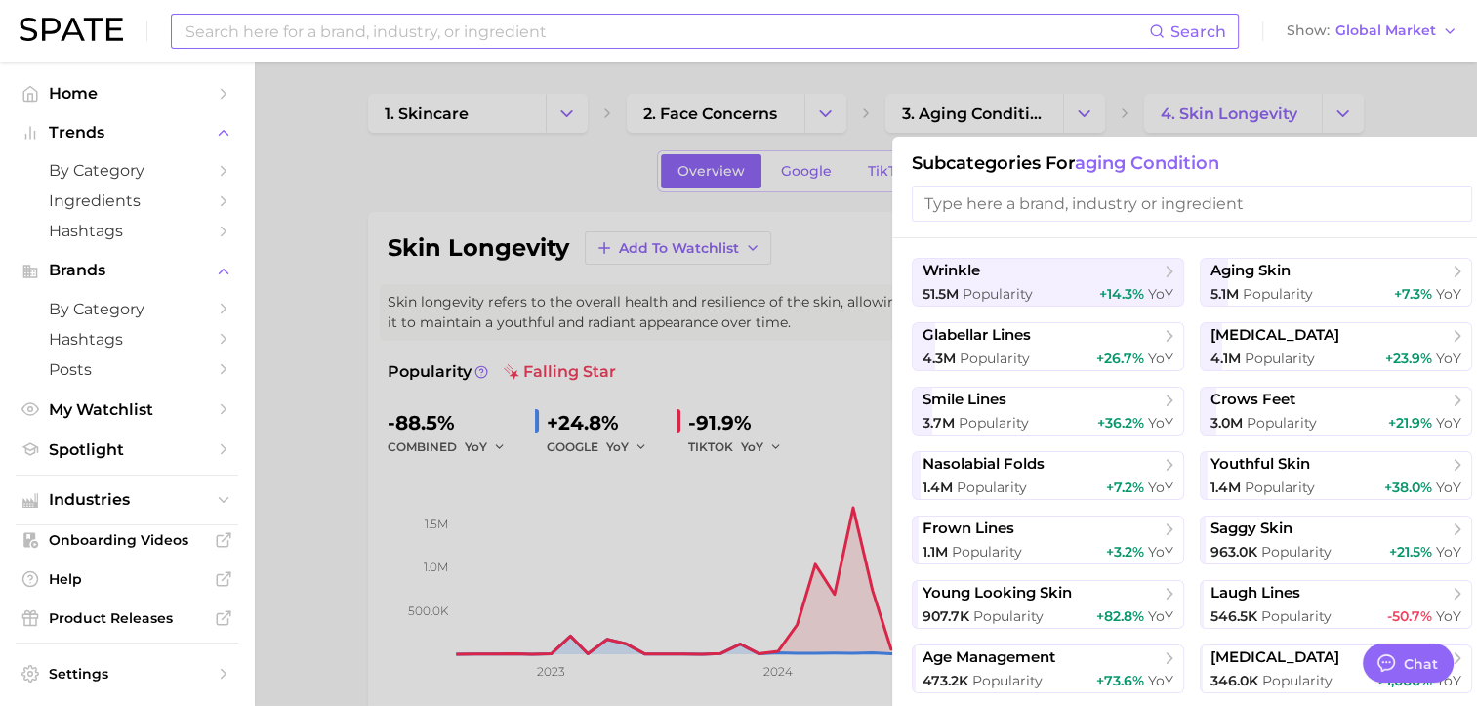
click at [843, 128] on div at bounding box center [738, 353] width 1477 height 706
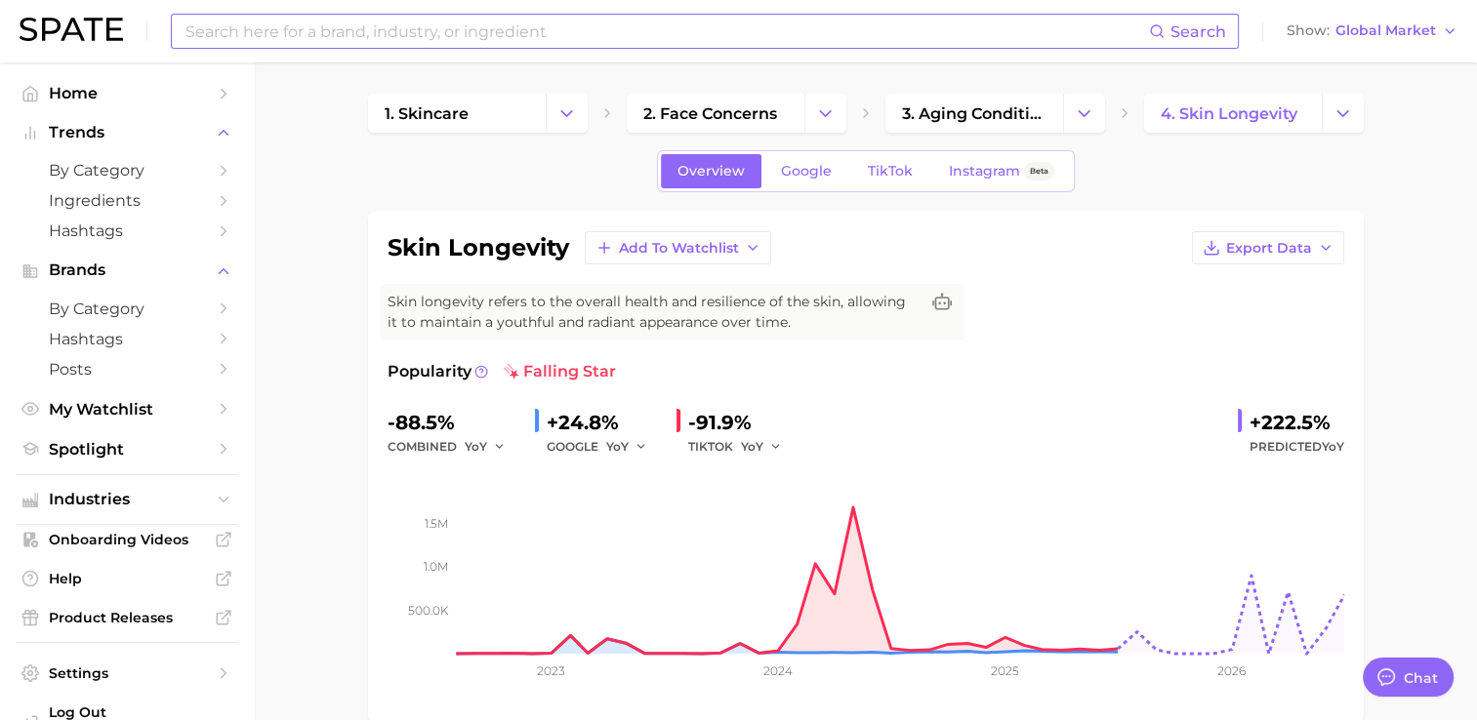
click at [534, 25] on input at bounding box center [665, 31] width 965 height 33
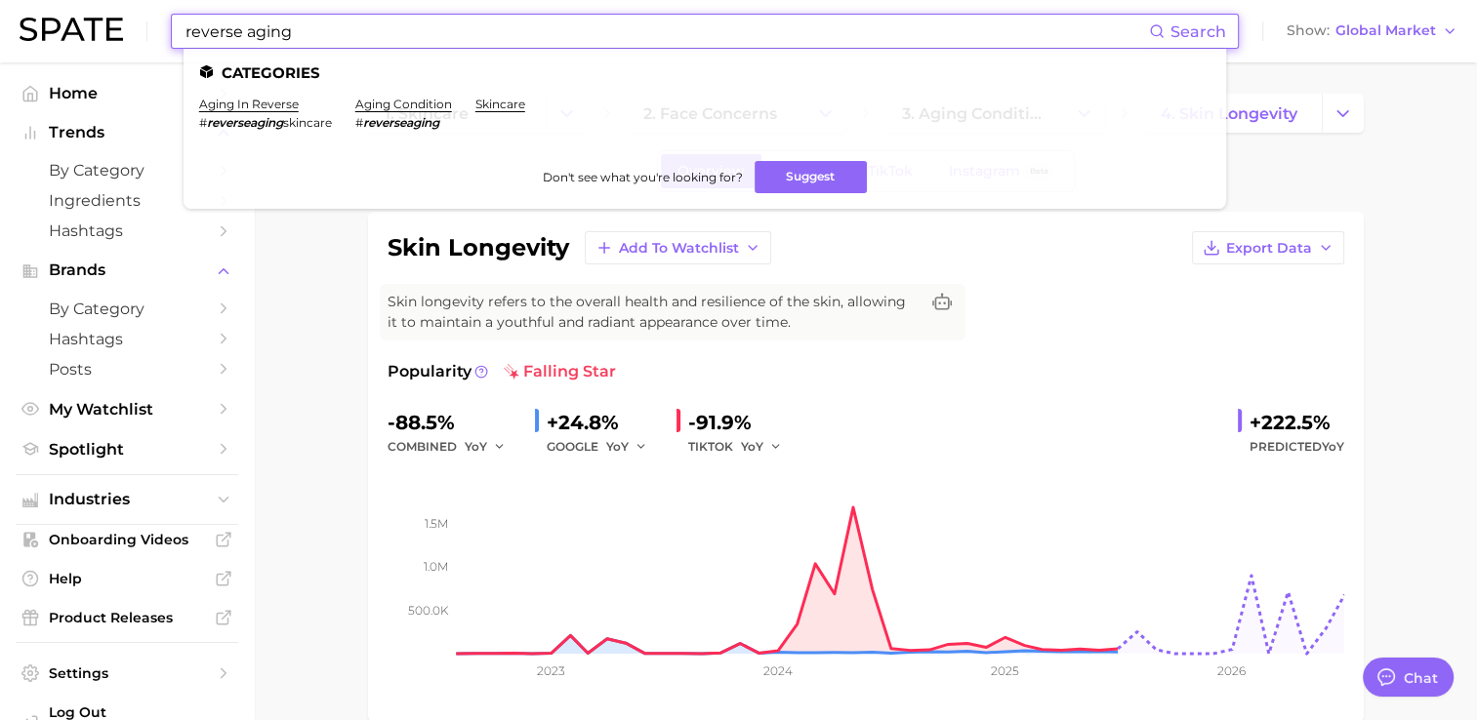
type input "reverse aging"
click at [429, 129] on em "reverseaging" at bounding box center [401, 122] width 76 height 15
click at [436, 111] on link "aging condition" at bounding box center [403, 104] width 97 height 15
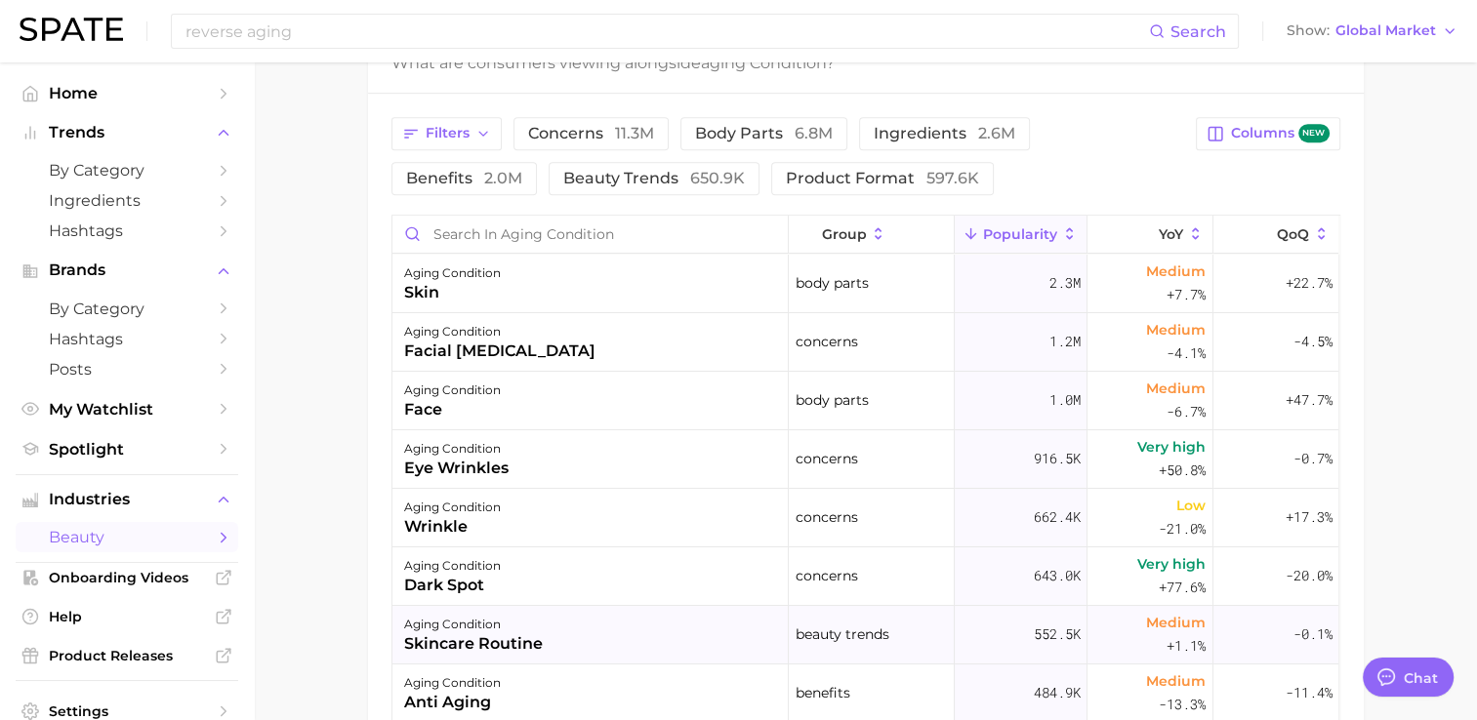
scroll to position [98, 0]
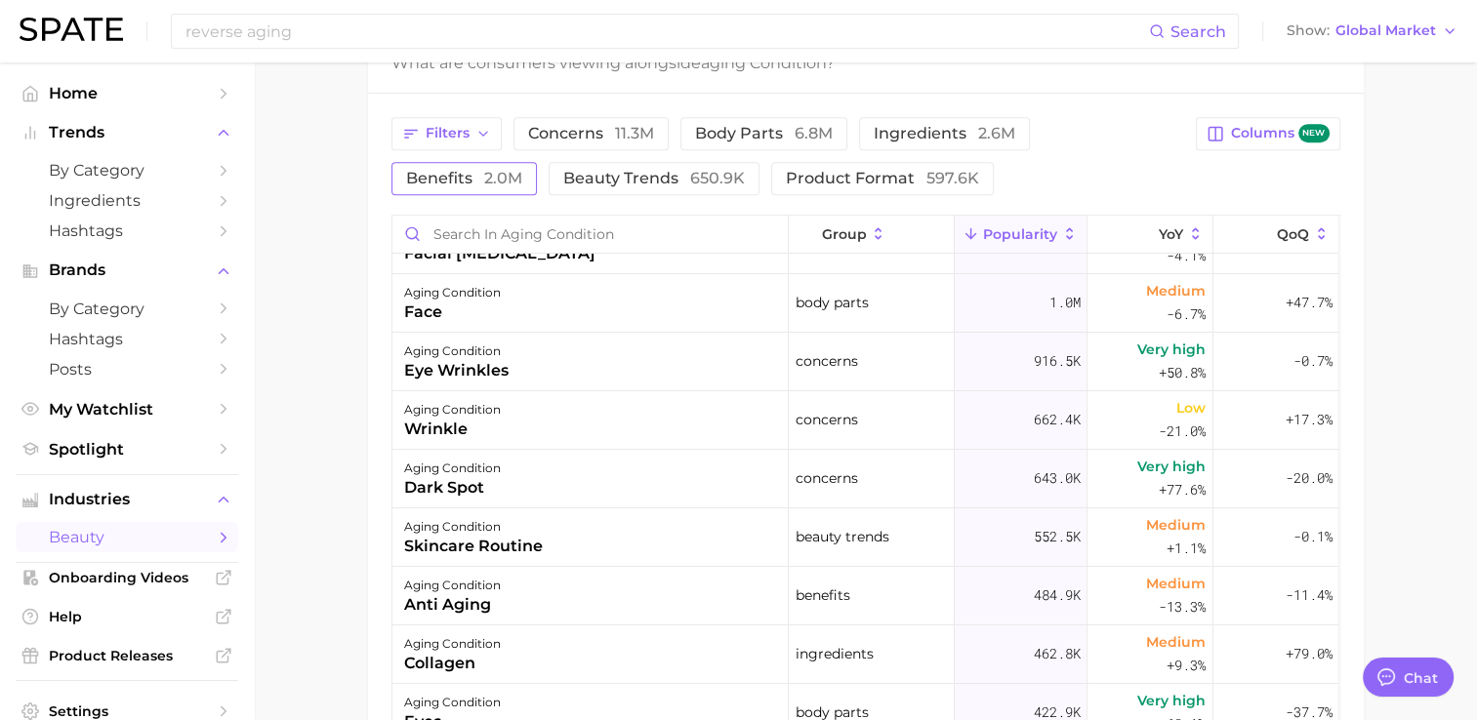
click at [537, 162] on button "benefits 2.0m" at bounding box center [463, 178] width 145 height 33
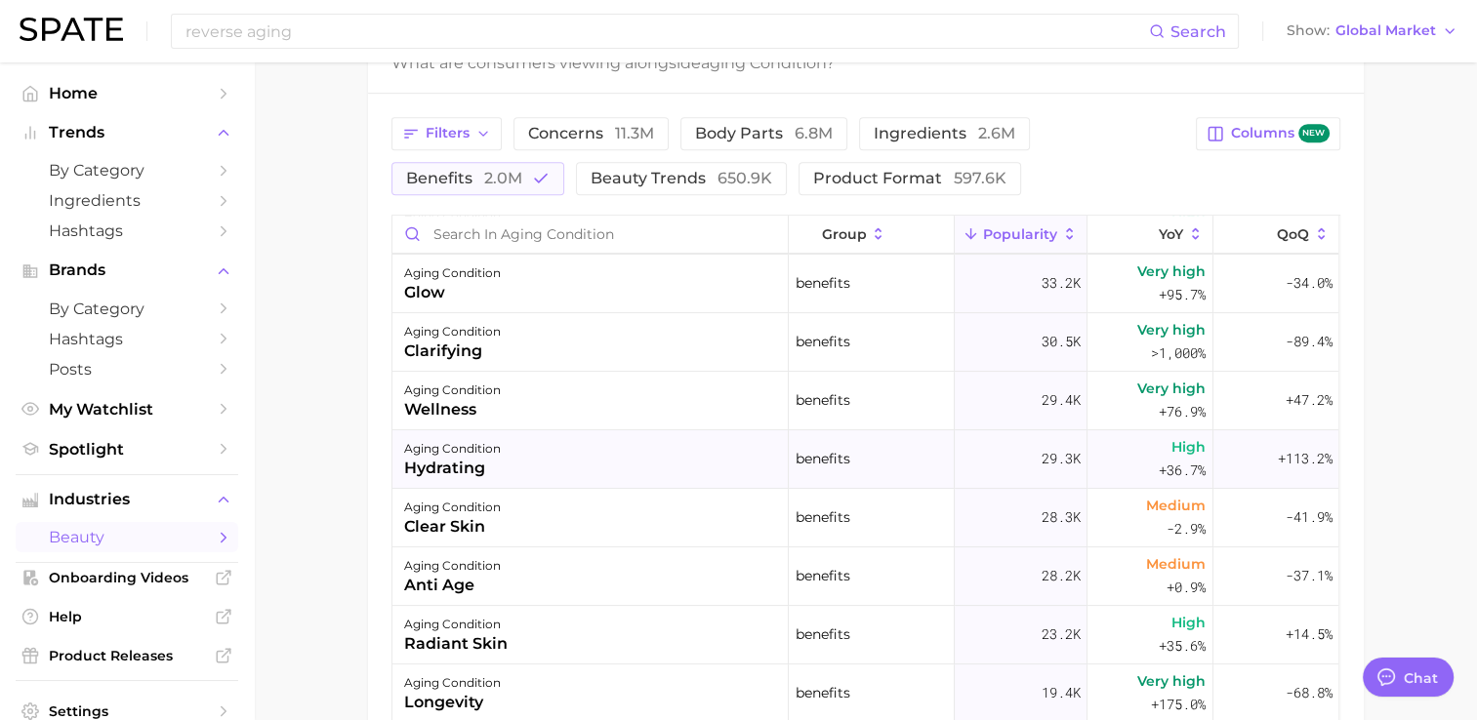
scroll to position [781, 0]
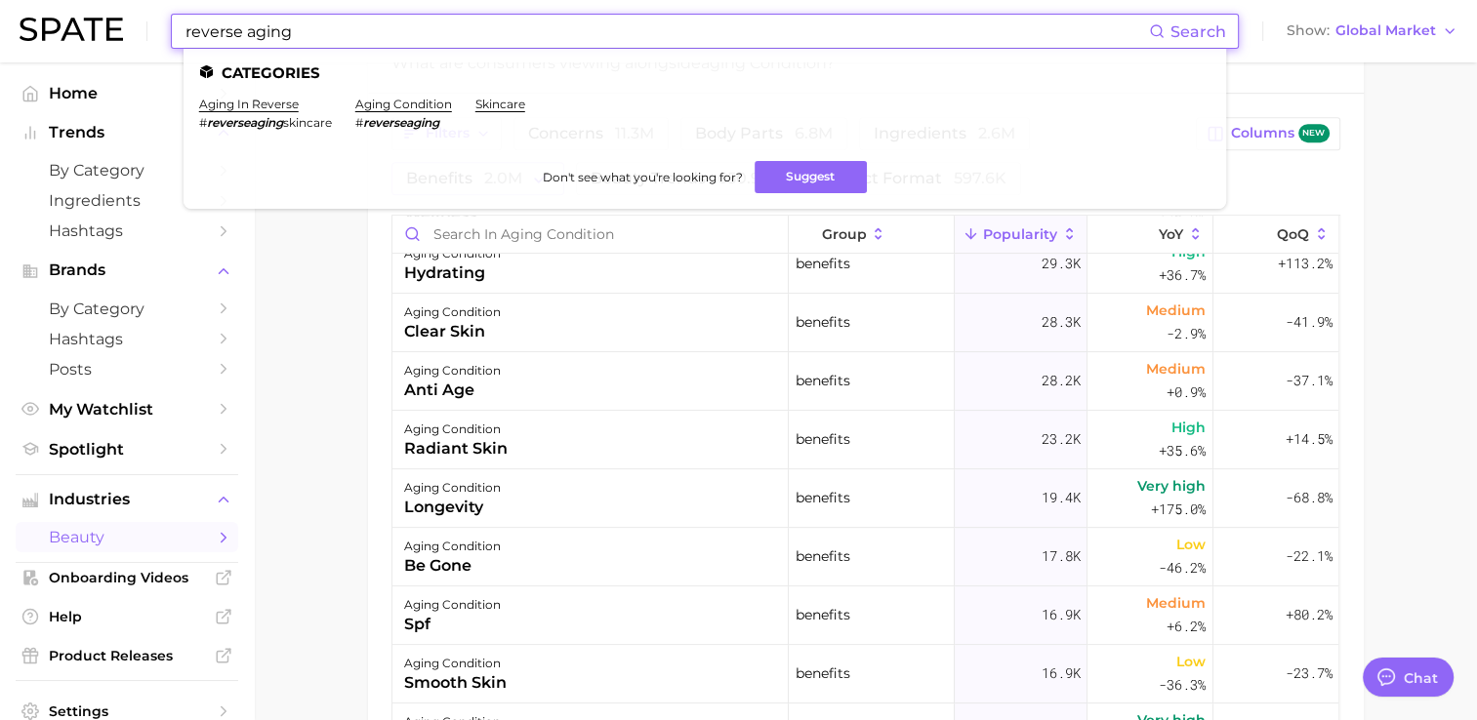
drag, startPoint x: 376, startPoint y: 33, endPoint x: -175, endPoint y: -16, distance: 552.6
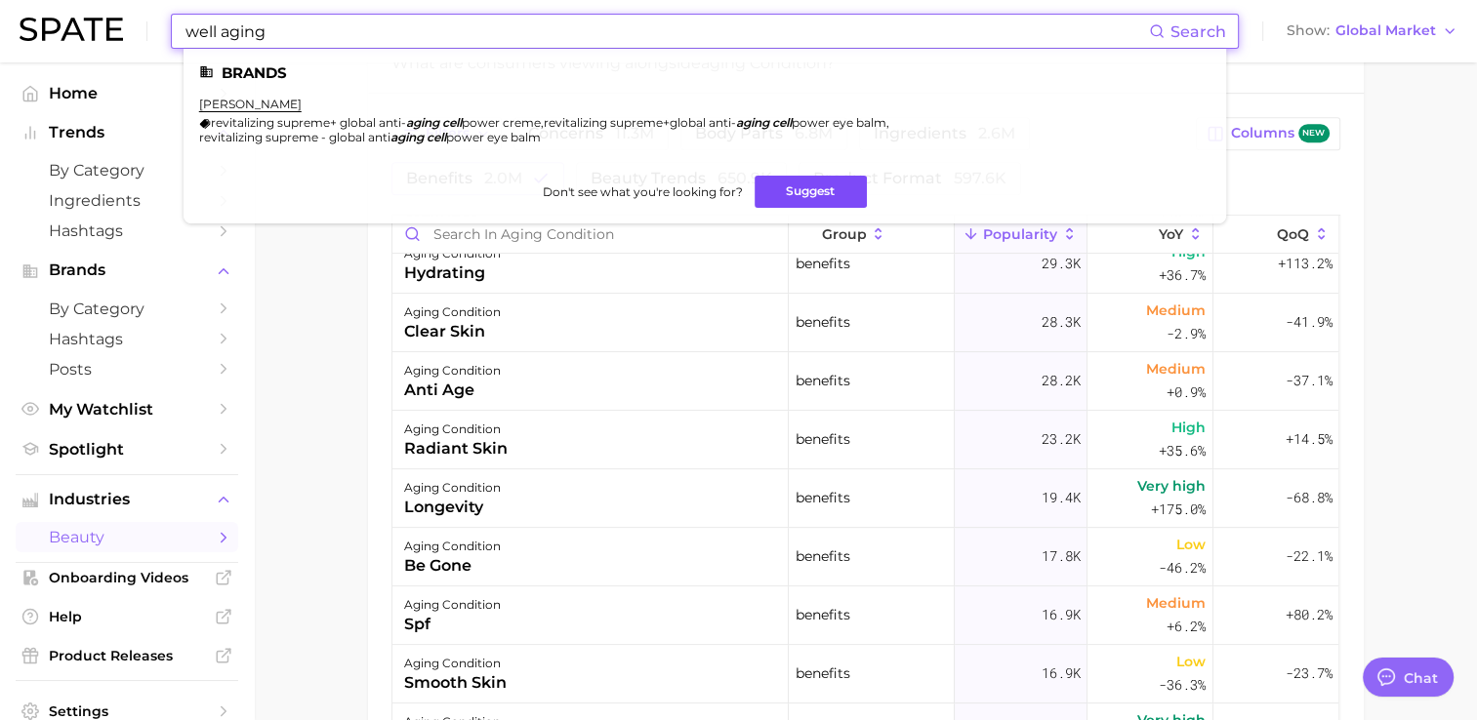
type input "well aging"
click at [359, 34] on input "well aging" at bounding box center [665, 31] width 965 height 33
click at [280, 343] on main "1. skincare 2. face concerns 3. aging condition 4. Subcategory Overview Google …" at bounding box center [865, 120] width 1223 height 1872
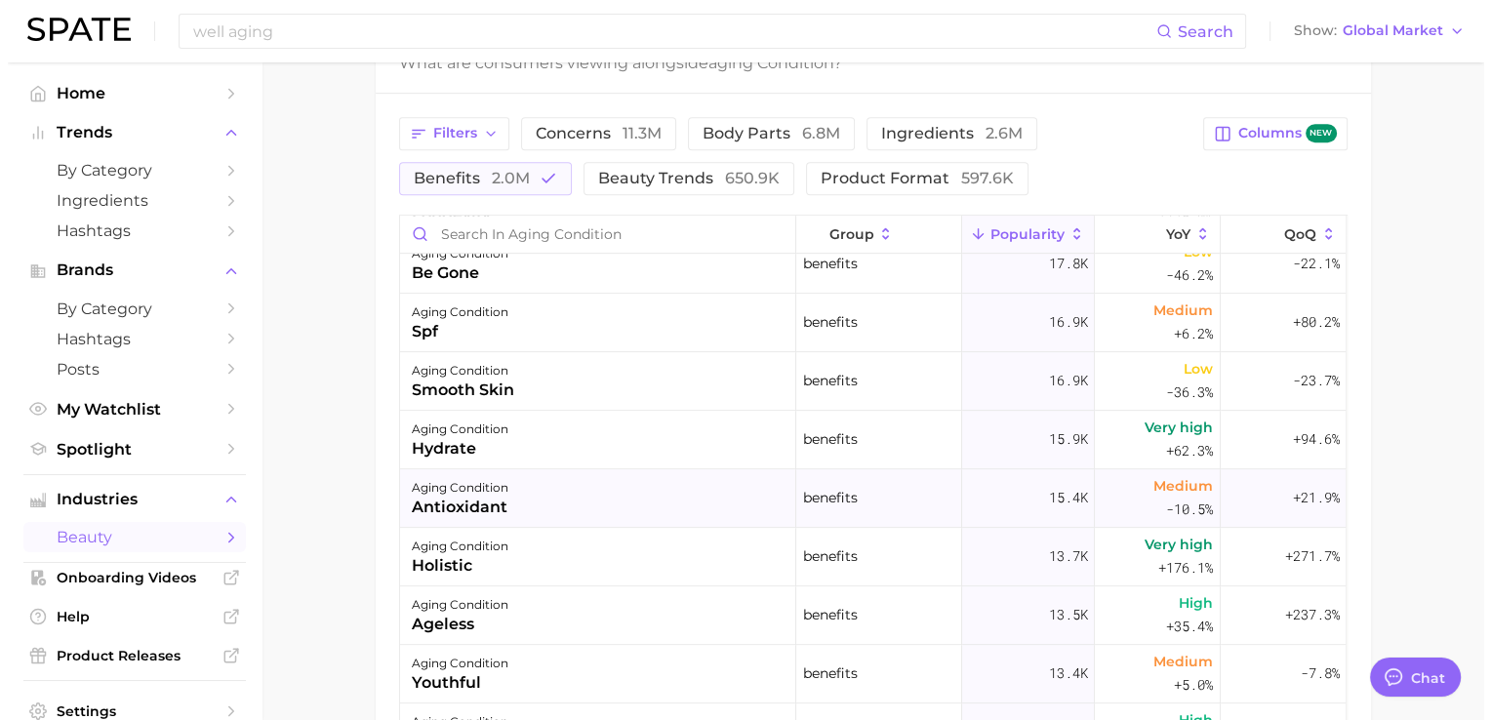
scroll to position [976, 0]
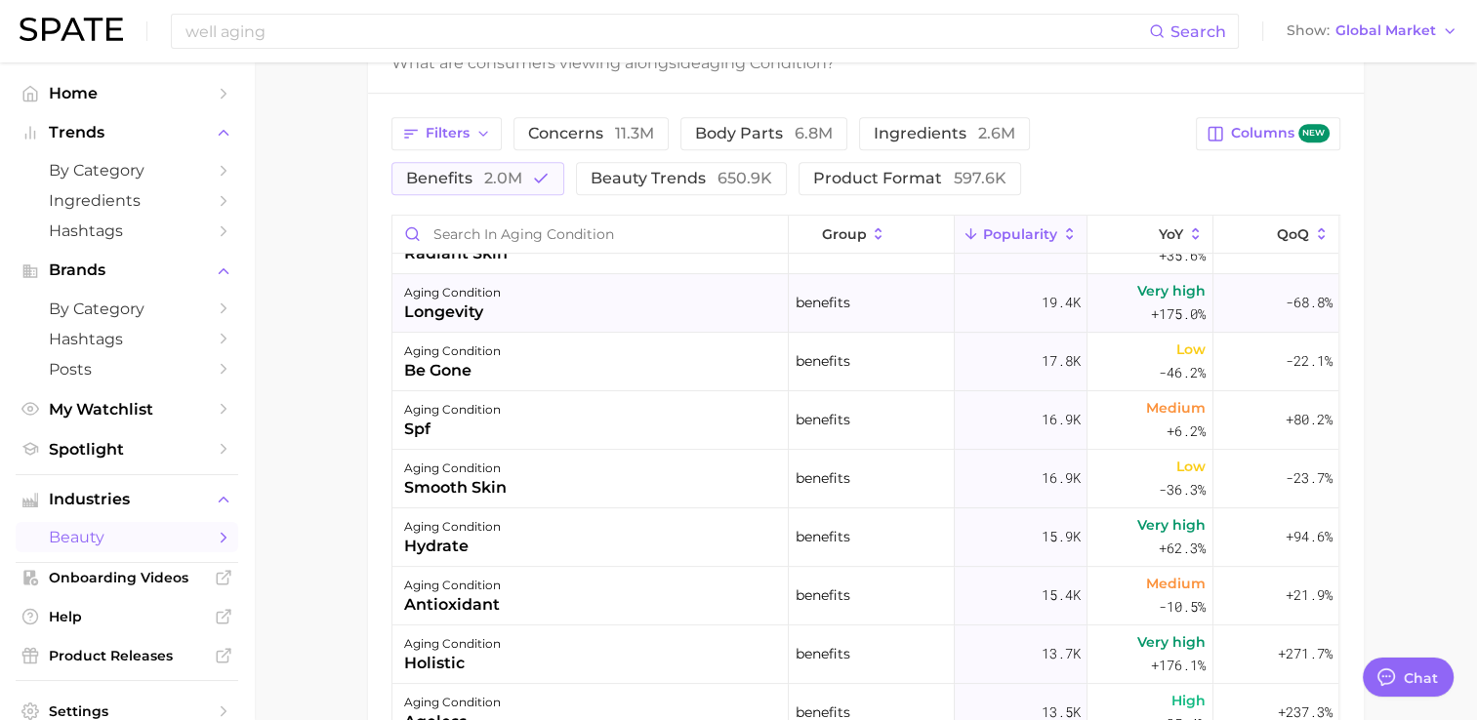
click at [677, 309] on div "aging condition longevity" at bounding box center [590, 303] width 396 height 59
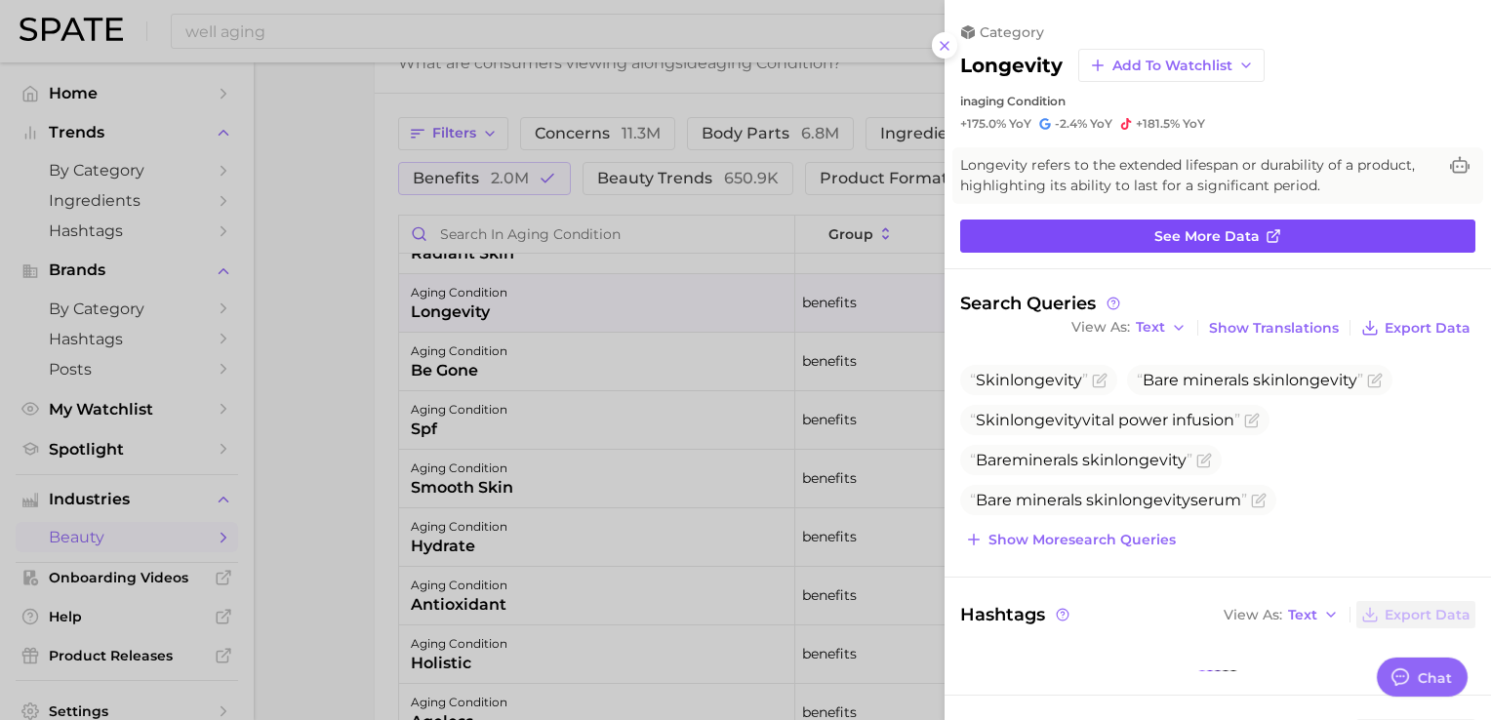
click at [1122, 232] on link "See more data" at bounding box center [1217, 236] width 515 height 33
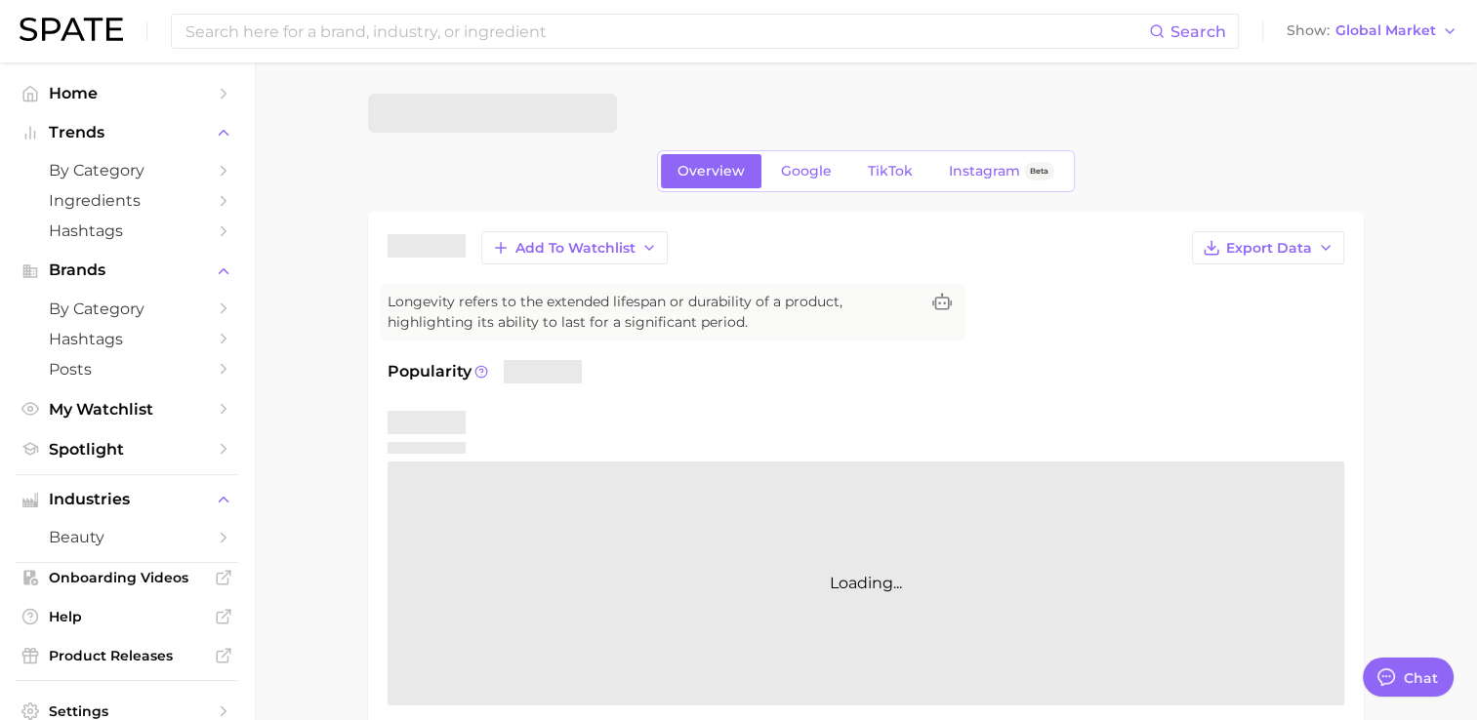
scroll to position [98, 0]
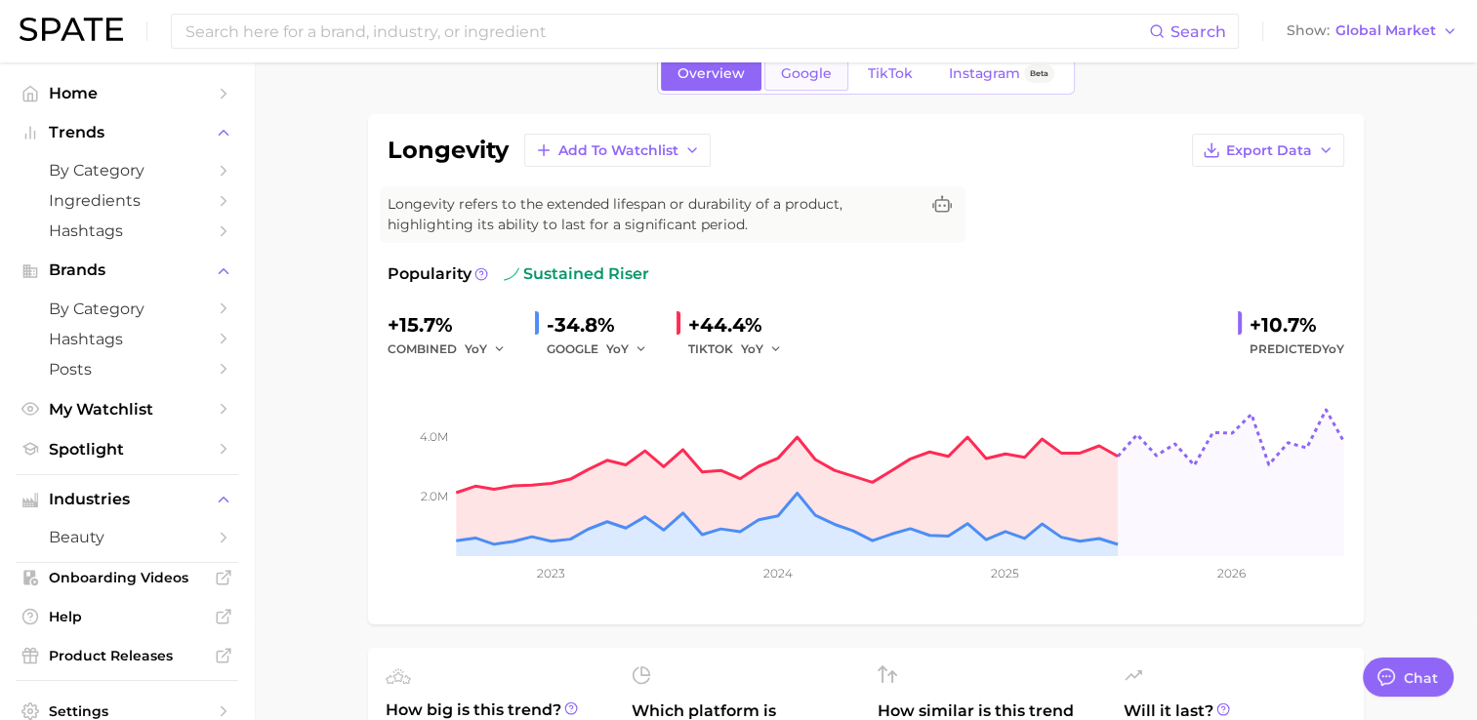
click at [837, 79] on link "Google" at bounding box center [806, 74] width 84 height 34
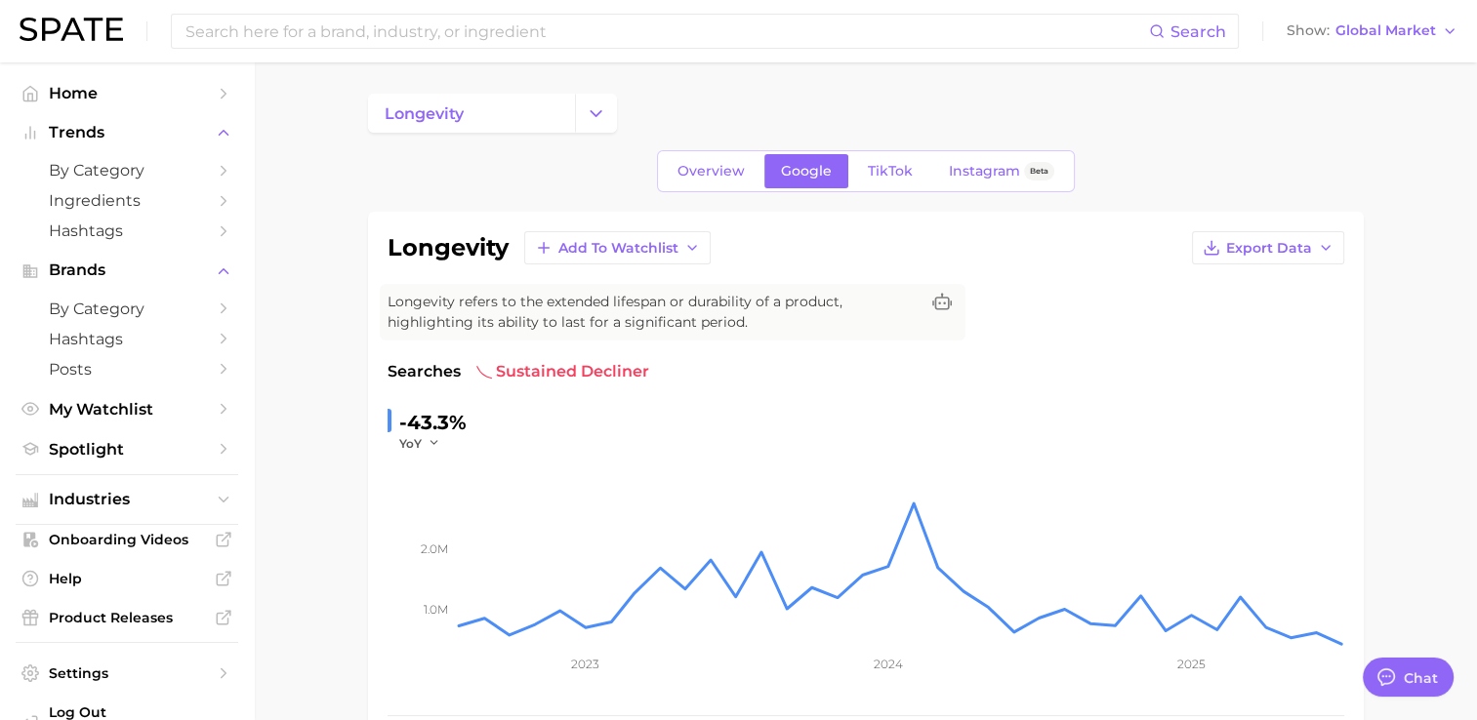
scroll to position [195, 0]
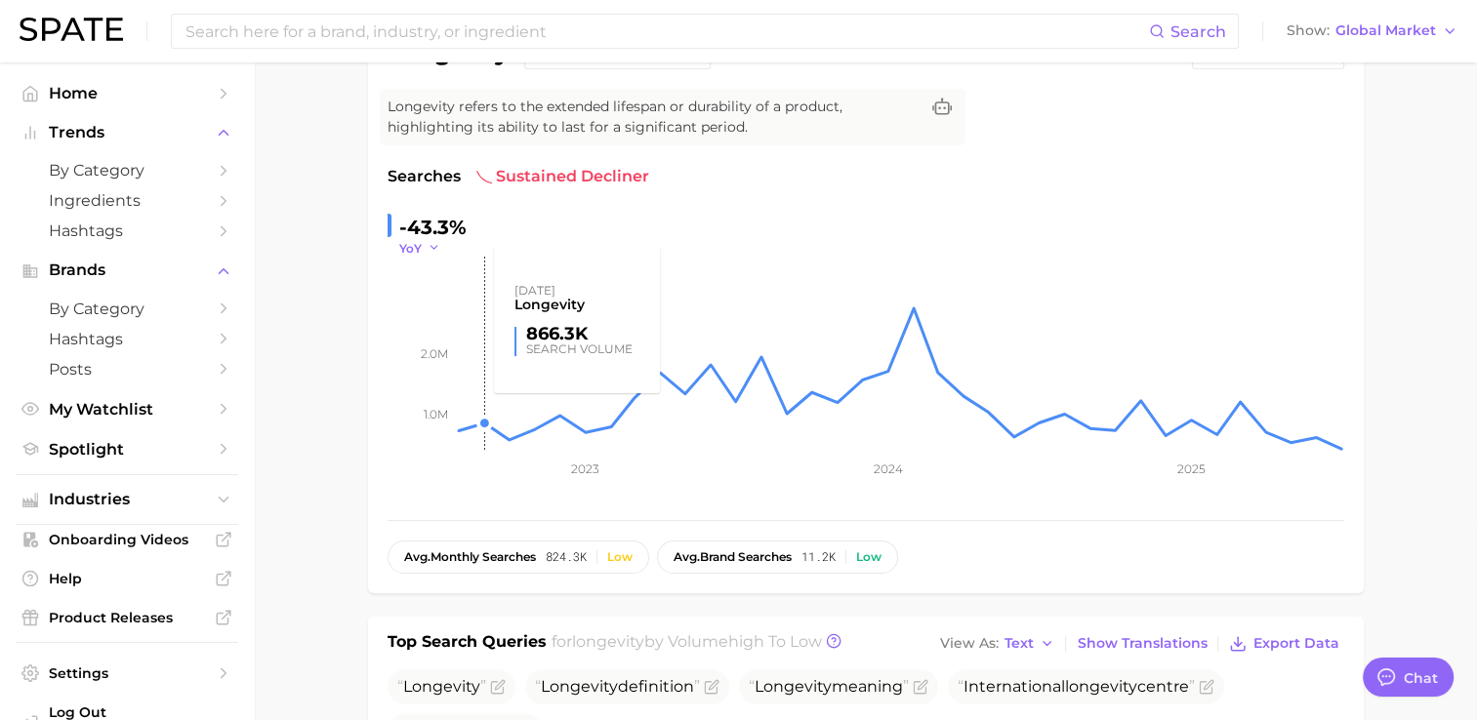
click at [437, 252] on icon "button" at bounding box center [435, 248] width 14 height 14
click at [440, 306] on button "QoQ" at bounding box center [506, 311] width 215 height 35
click at [433, 257] on icon "1.0m 2.0m 2023 2024 2025" at bounding box center [865, 379] width 957 height 244
click at [434, 244] on icon "button" at bounding box center [439, 248] width 14 height 14
click at [457, 333] on button "MoM" at bounding box center [506, 346] width 215 height 35
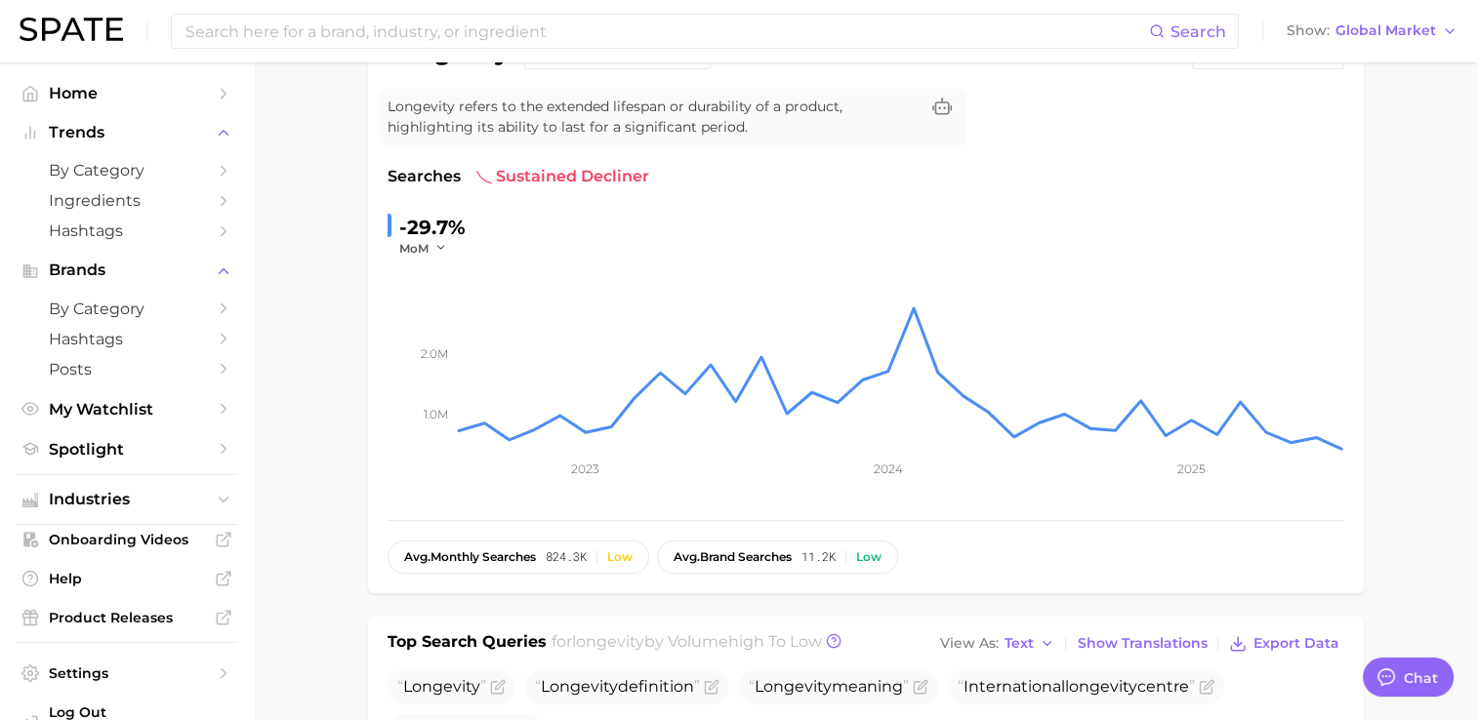
scroll to position [0, 0]
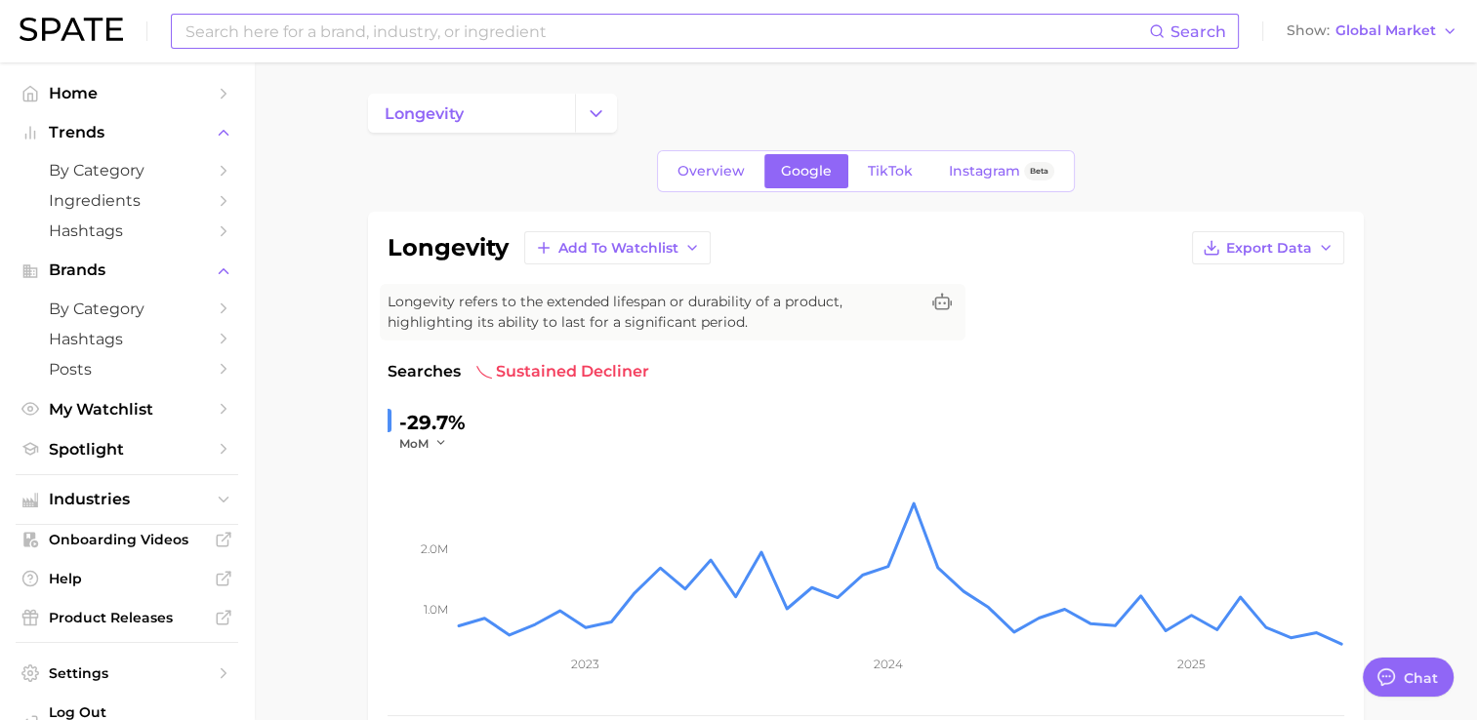
click at [437, 38] on input at bounding box center [665, 31] width 965 height 33
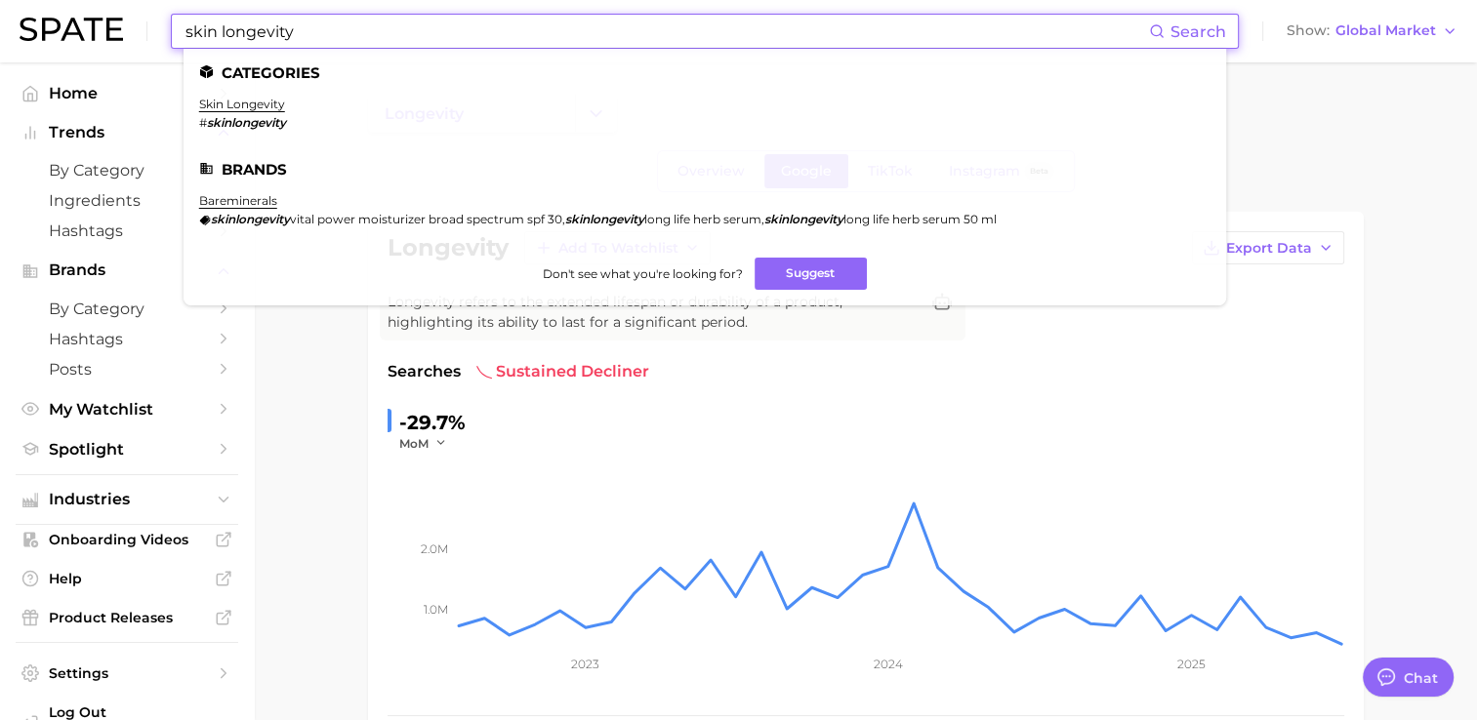
type input "skin longevity"
click at [248, 121] on em "skinlongevity" at bounding box center [246, 122] width 79 height 15
click at [256, 108] on link "skin longevity" at bounding box center [242, 104] width 86 height 15
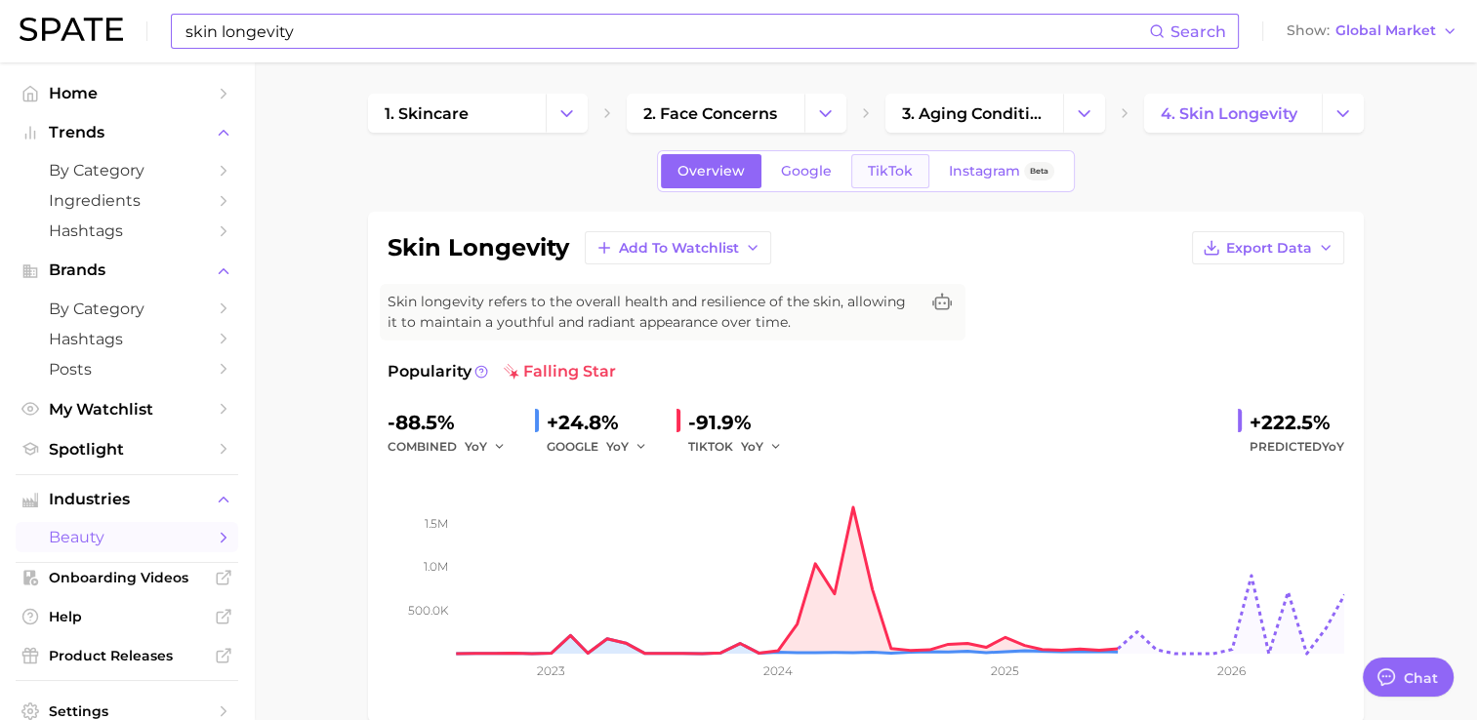
click at [912, 174] on link "TikTok" at bounding box center [890, 171] width 78 height 34
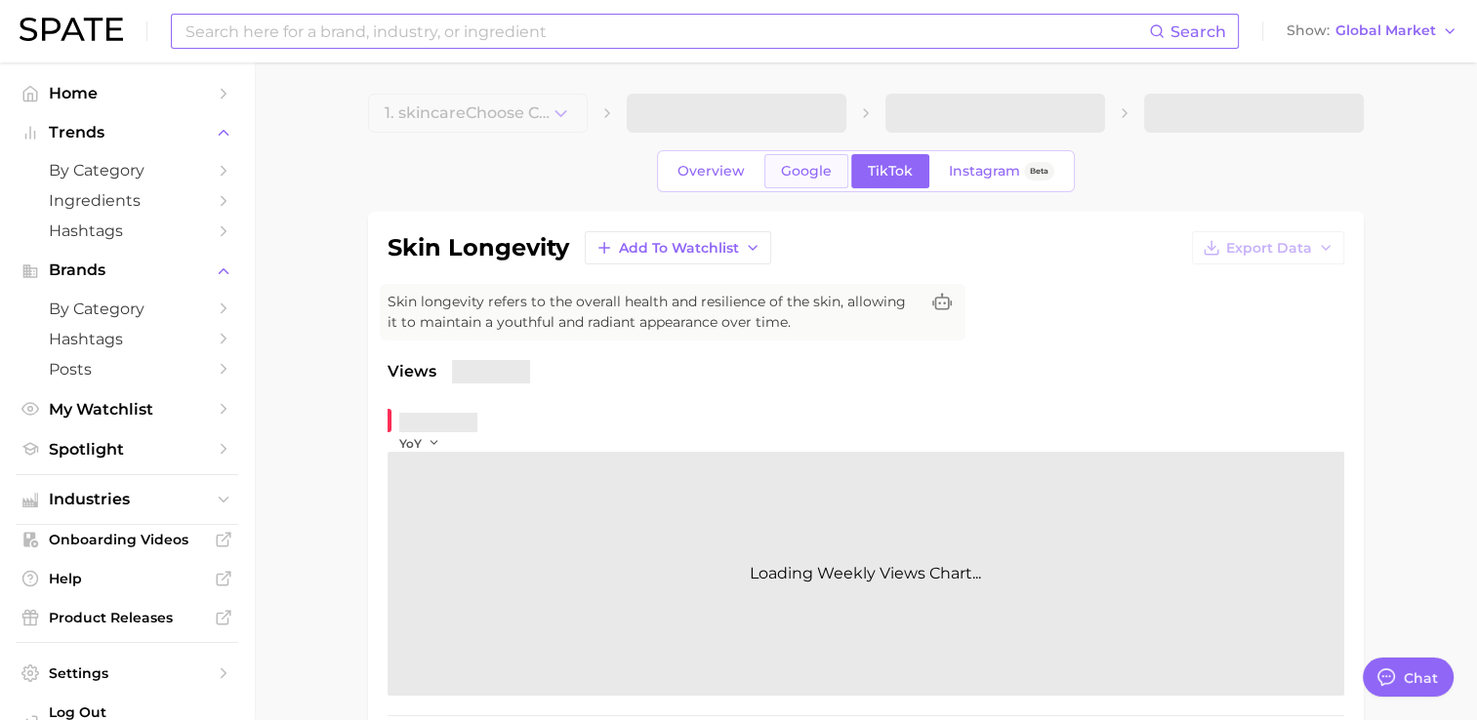
click at [829, 172] on span "Google" at bounding box center [806, 171] width 51 height 17
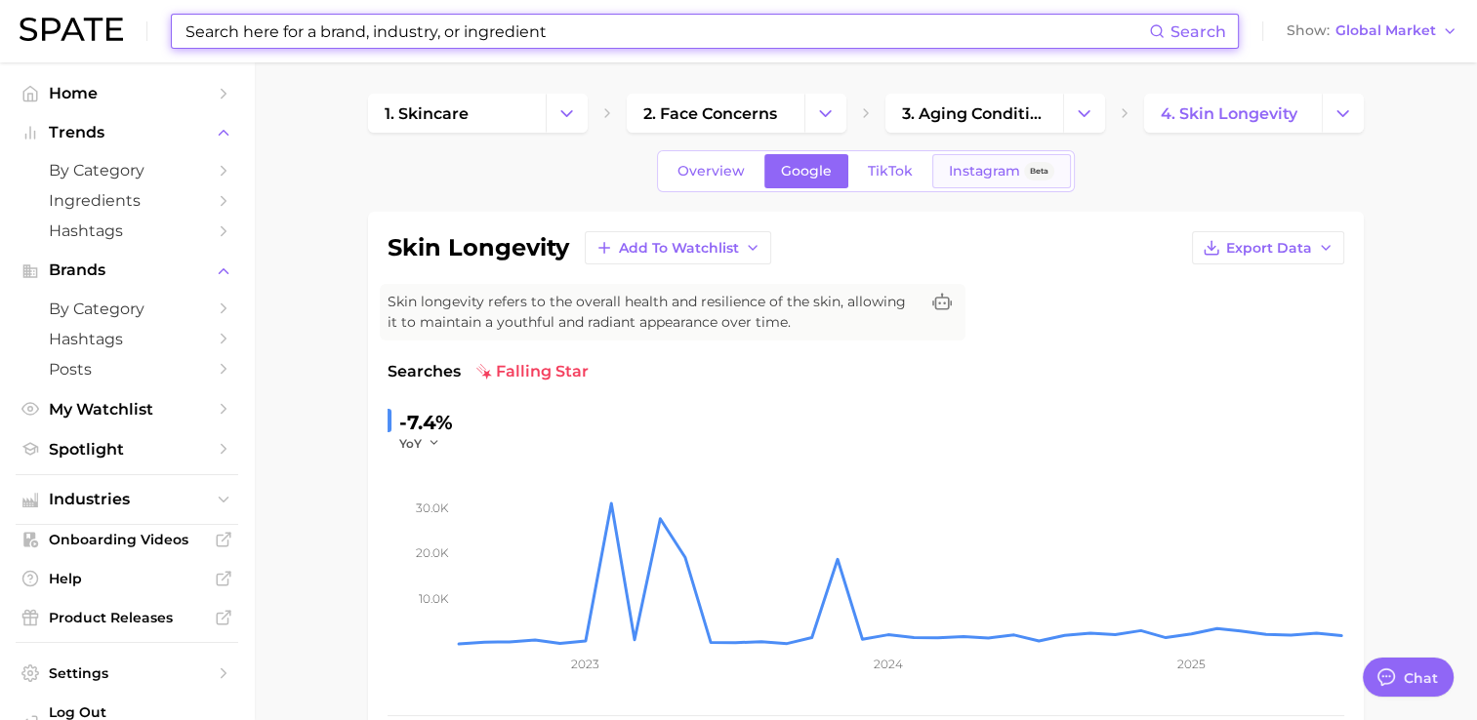
click at [999, 178] on span "Instagram" at bounding box center [984, 171] width 71 height 17
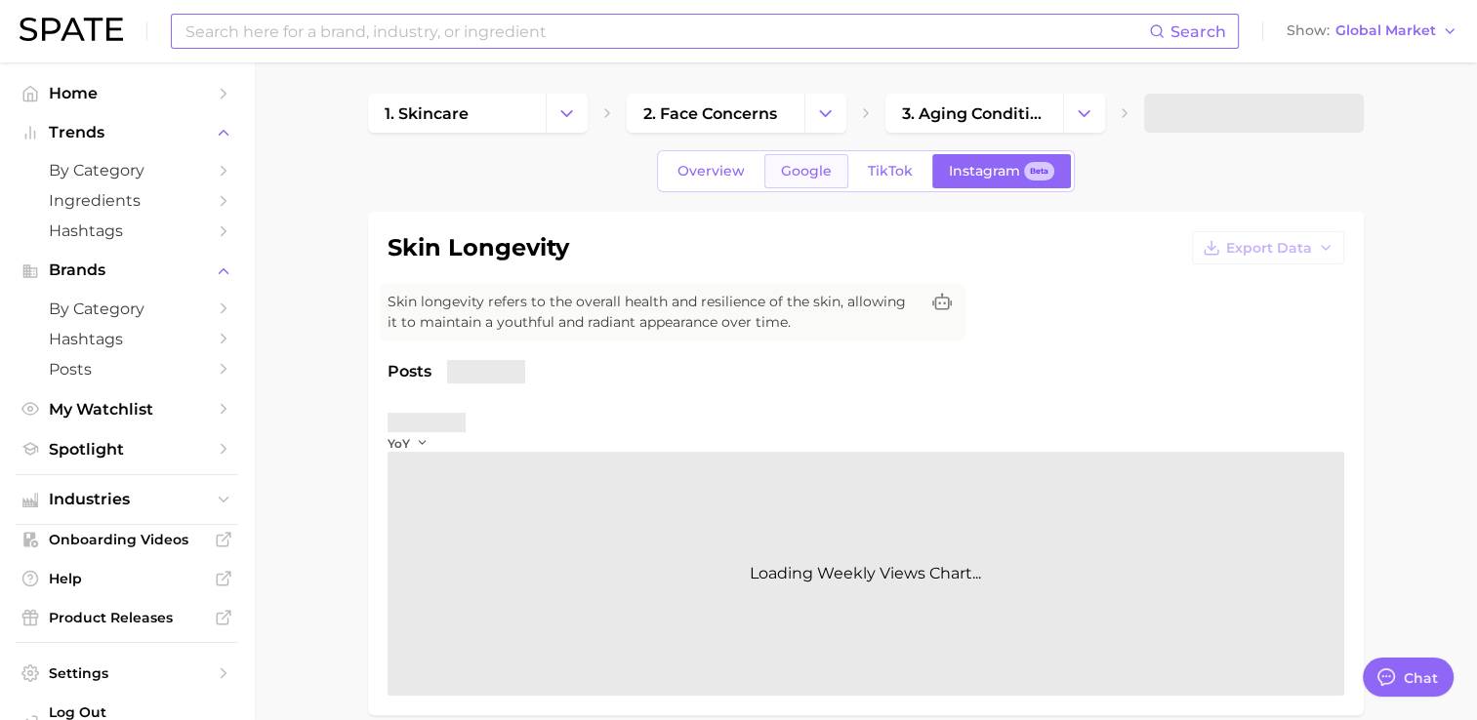
click at [805, 177] on span "Google" at bounding box center [806, 171] width 51 height 17
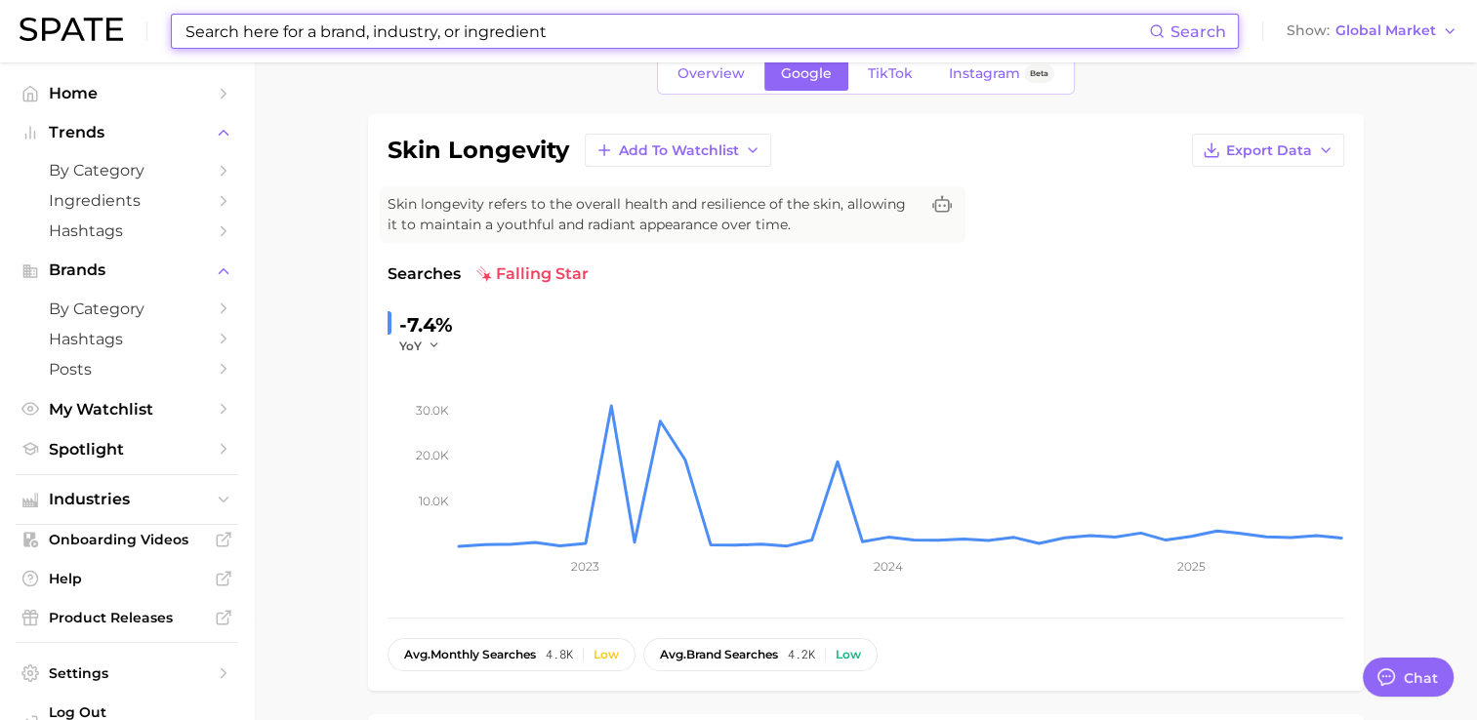
scroll to position [293, 0]
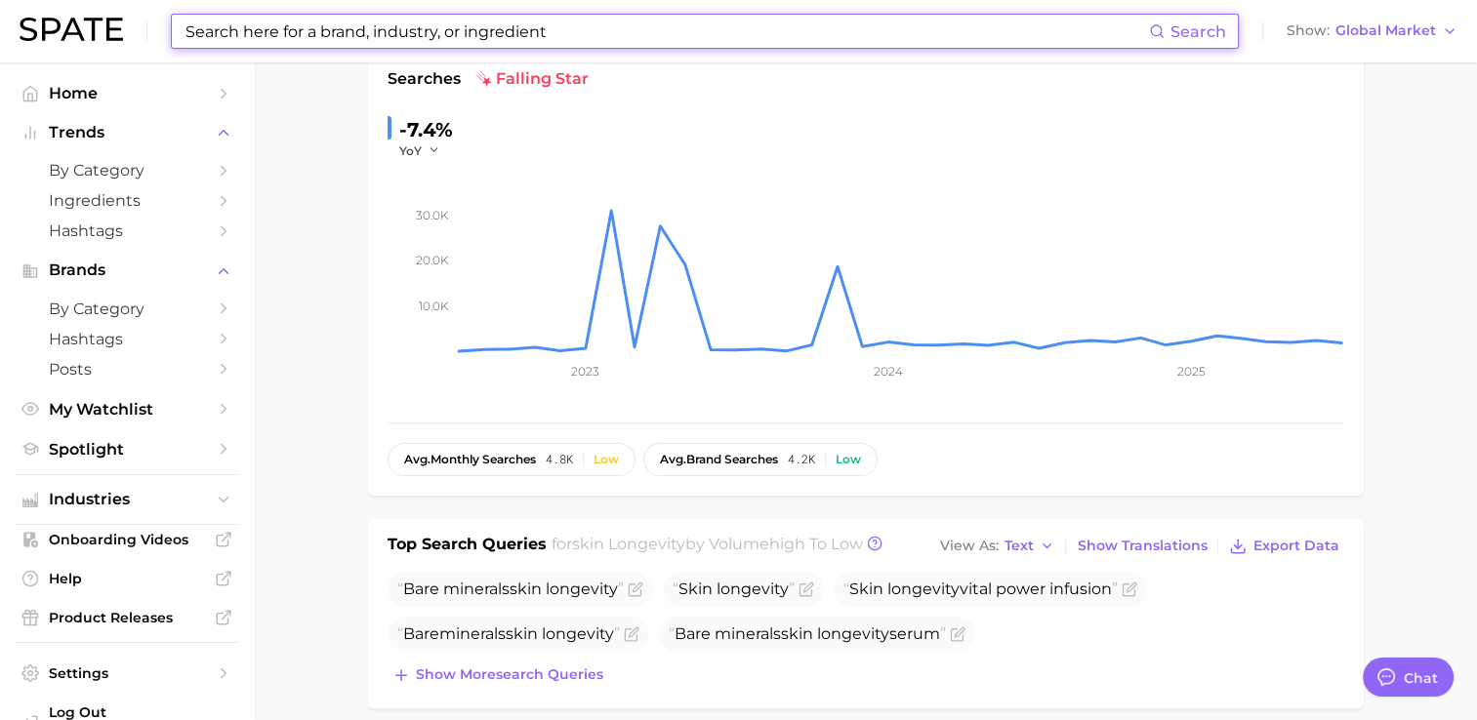
type textarea "x"
